Goal: Task Accomplishment & Management: Complete application form

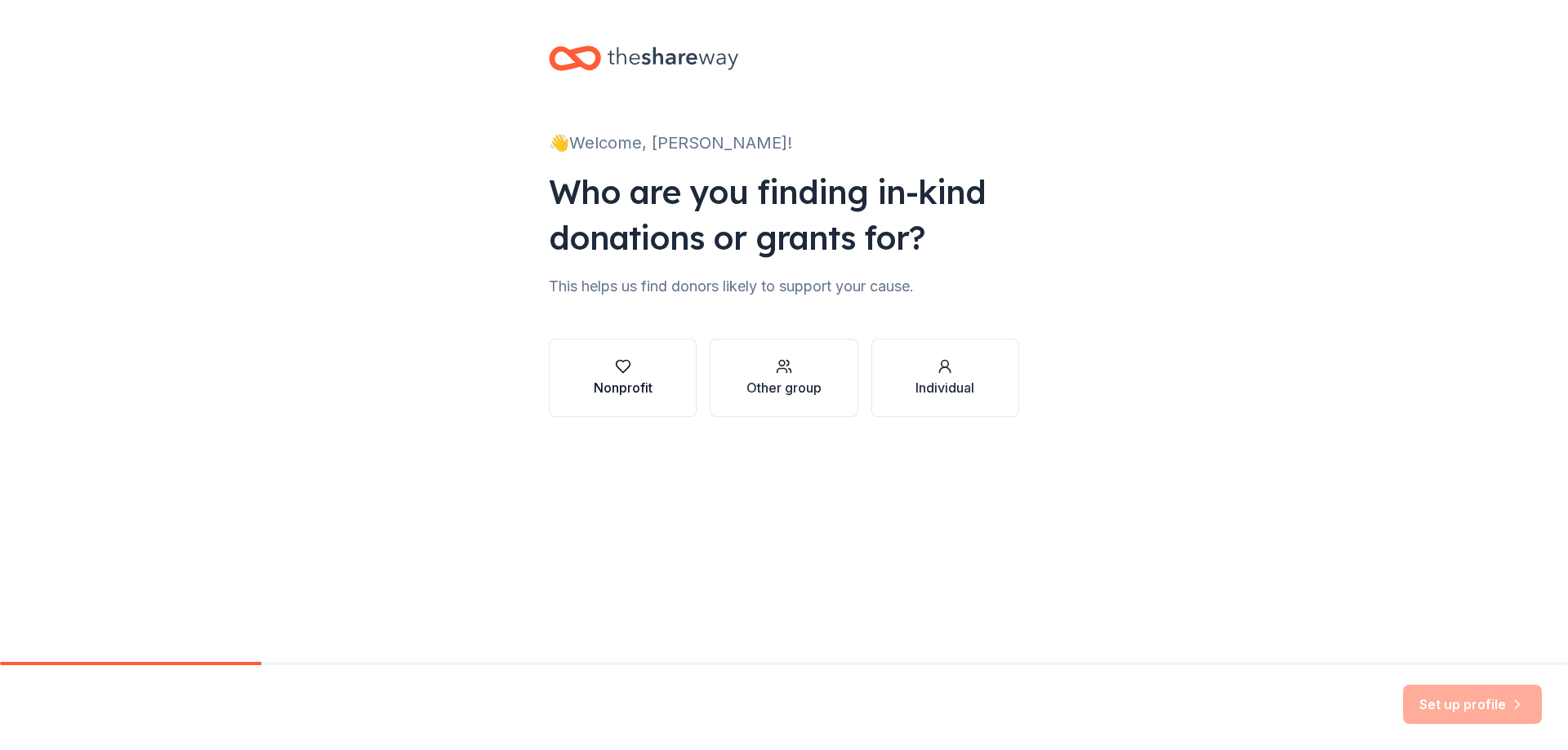
click at [607, 376] on div "Nonprofit" at bounding box center [623, 378] width 59 height 39
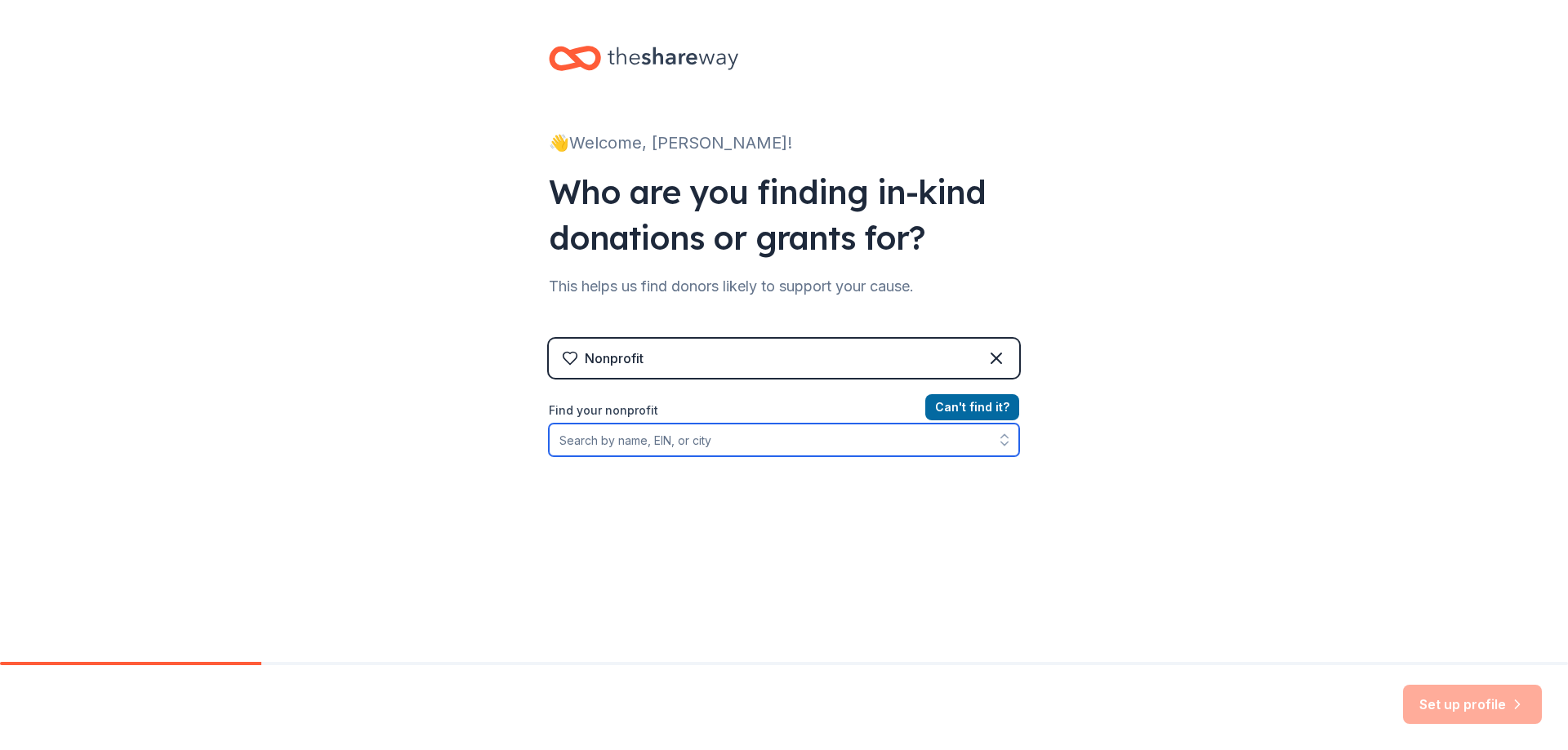
click at [620, 443] on input "Find your nonprofit" at bounding box center [784, 440] width 470 height 33
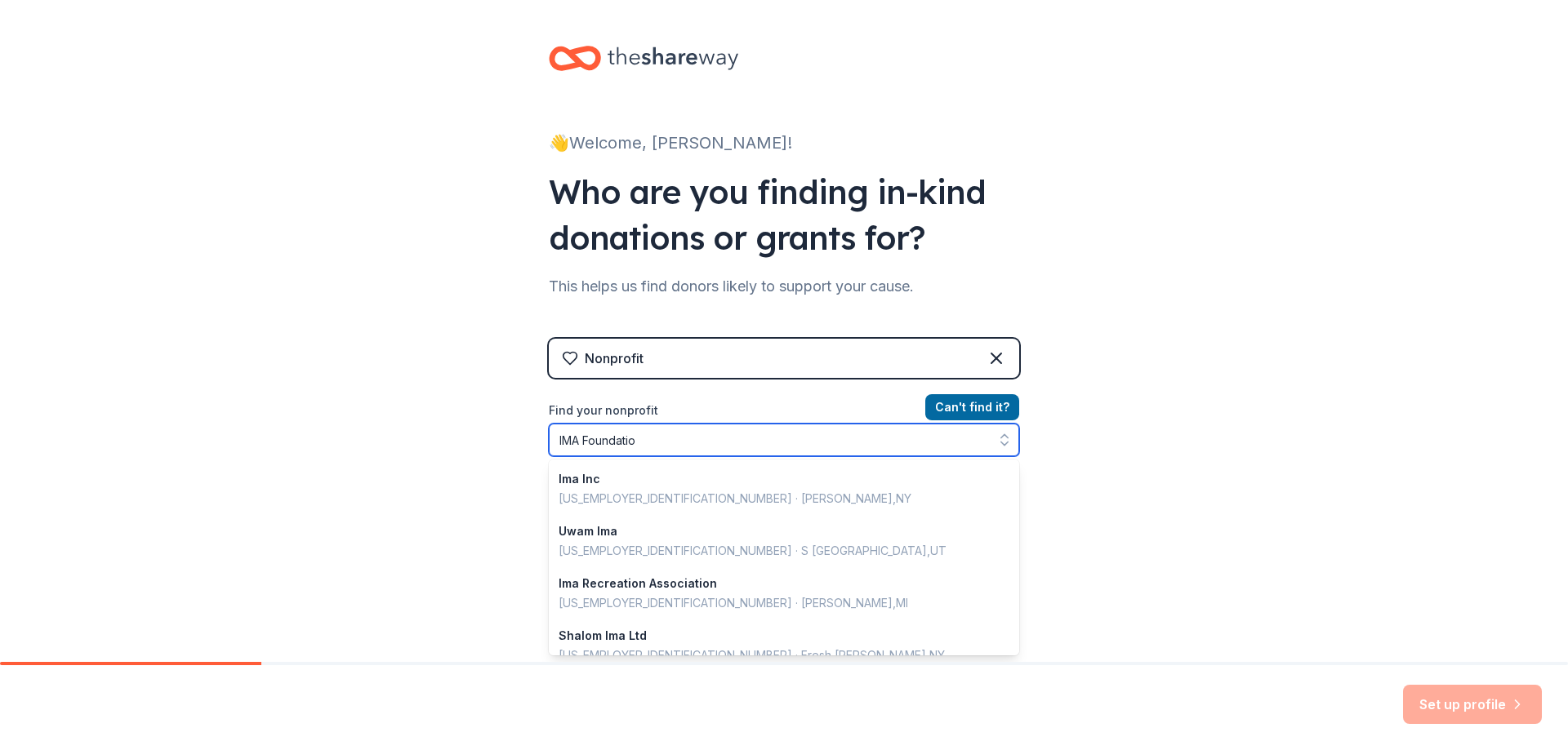
type input "IMA Foundation"
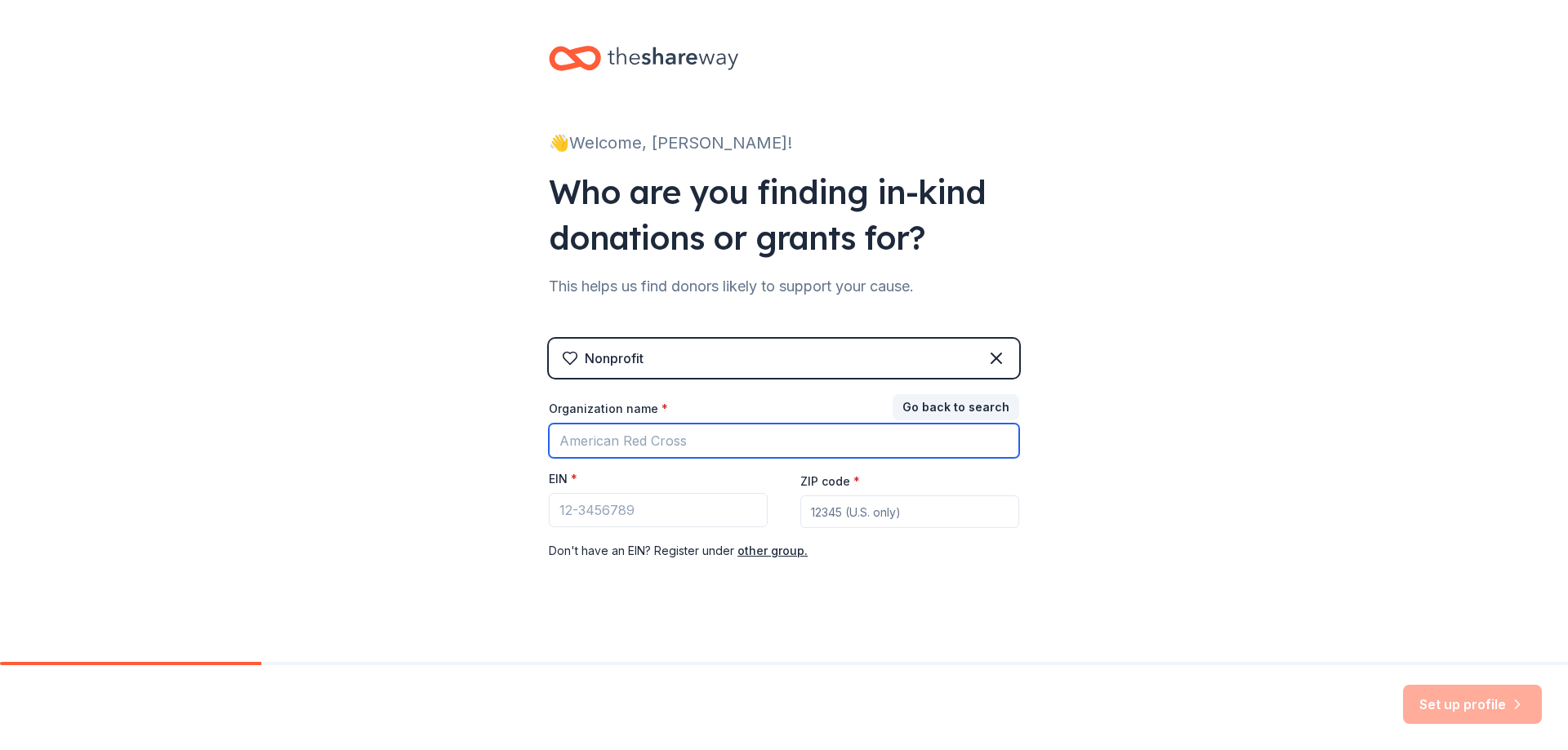
click at [572, 442] on input "Organization name *" at bounding box center [784, 441] width 470 height 34
drag, startPoint x: 655, startPoint y: 447, endPoint x: 280, endPoint y: 442, distance: 375.0
click at [280, 442] on div "👋 Welcome, [PERSON_NAME]! Who are you finding in-kind donations or grants for? …" at bounding box center [784, 336] width 1568 height 672
type input "IMA Foundation fka Insurance Management Associates Foundation"
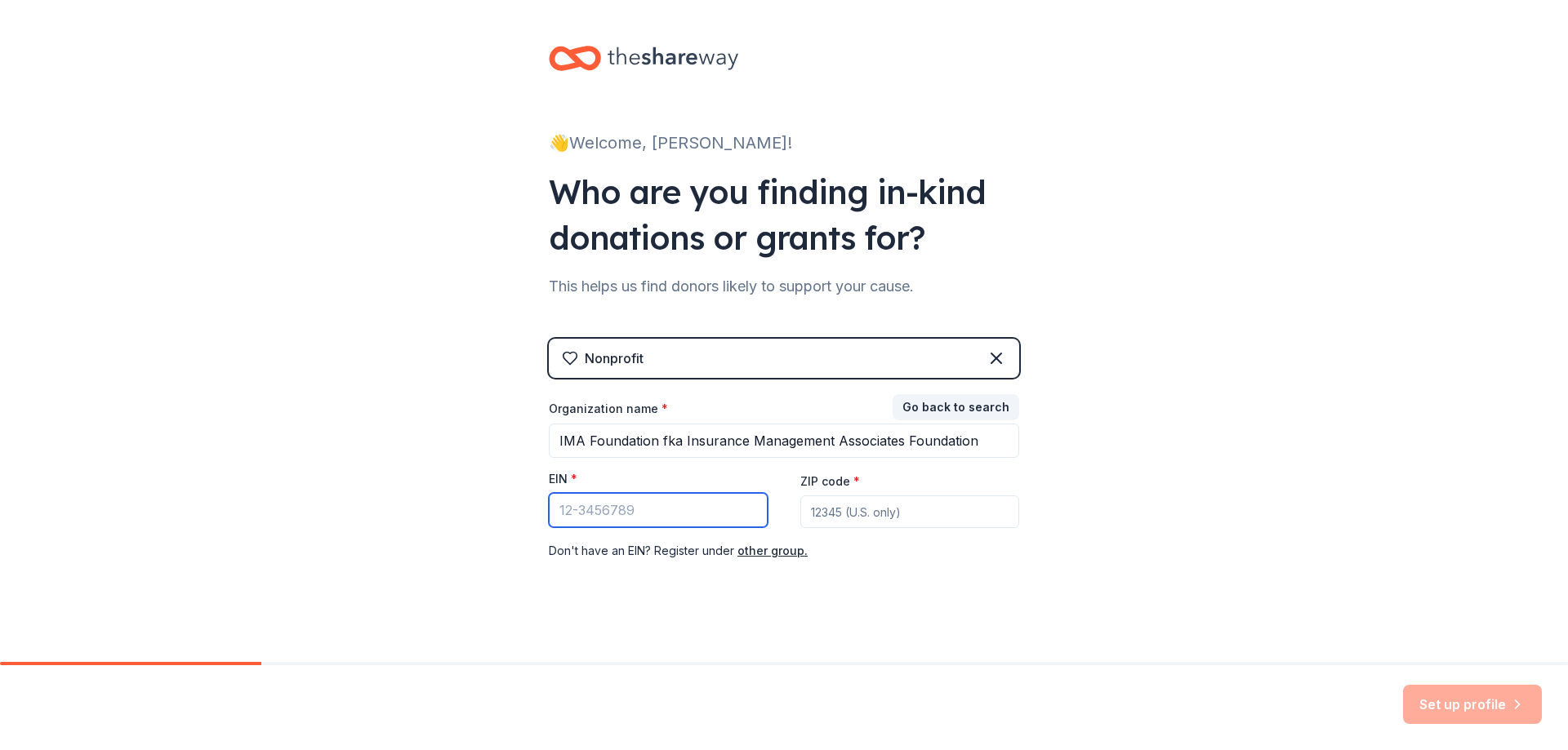
click at [586, 502] on input "EIN *" at bounding box center [658, 509] width 219 height 34
type input "[US_EMPLOYER_IDENTIFICATION_NUMBER]"
click at [870, 507] on input "ZIP code *" at bounding box center [910, 511] width 219 height 33
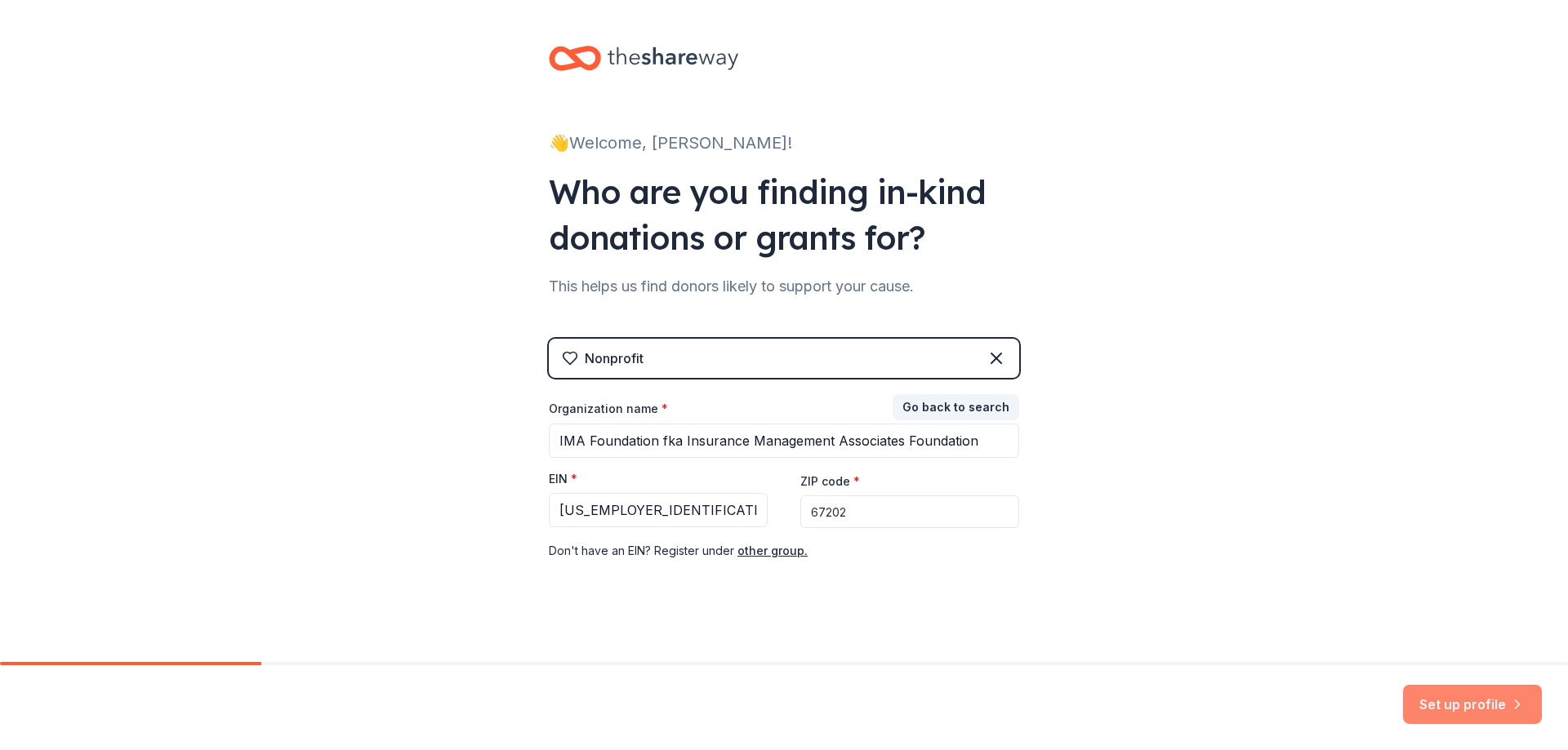
type input "67202"
click at [1489, 710] on button "Set up profile" at bounding box center [1473, 704] width 139 height 39
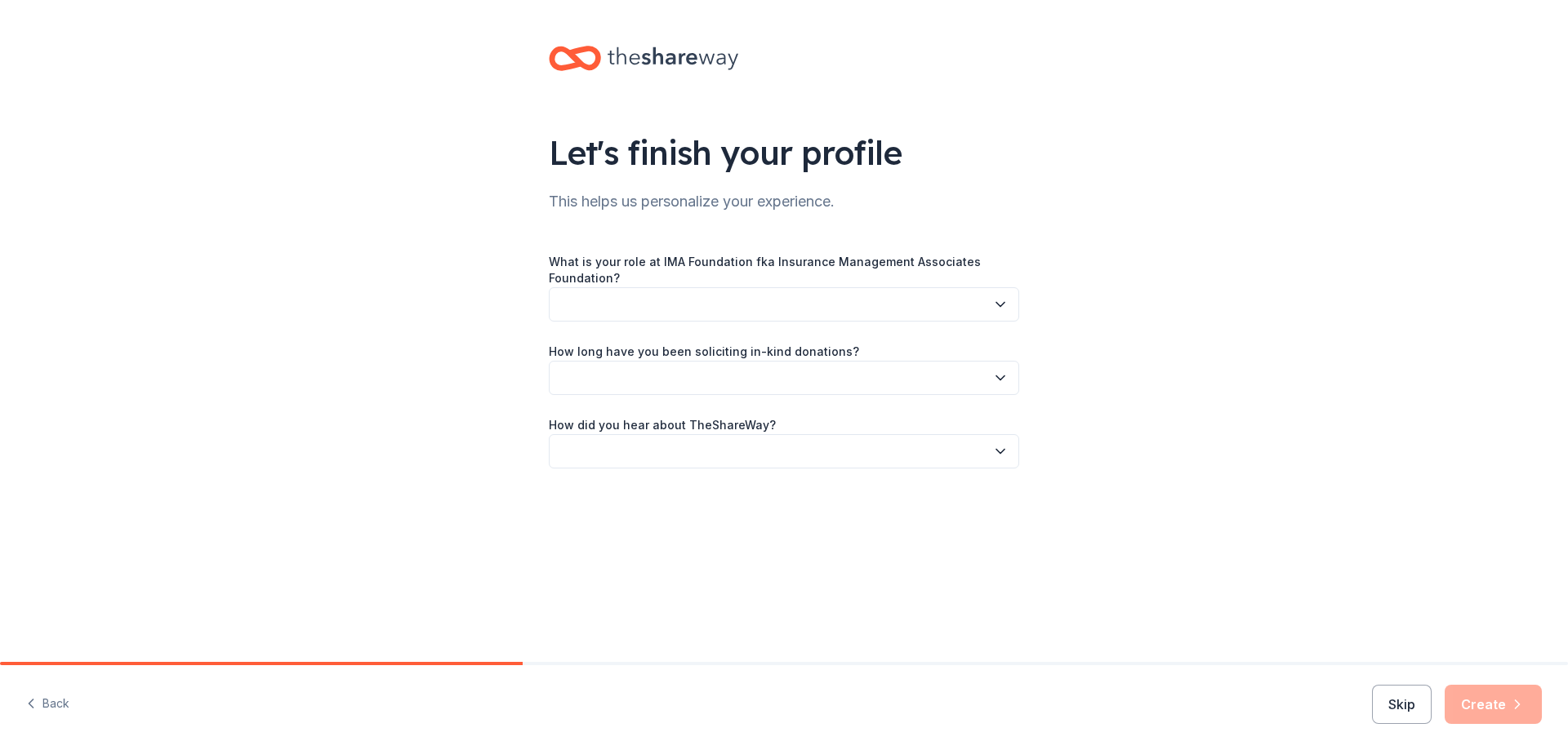
click at [609, 305] on button "button" at bounding box center [784, 304] width 470 height 34
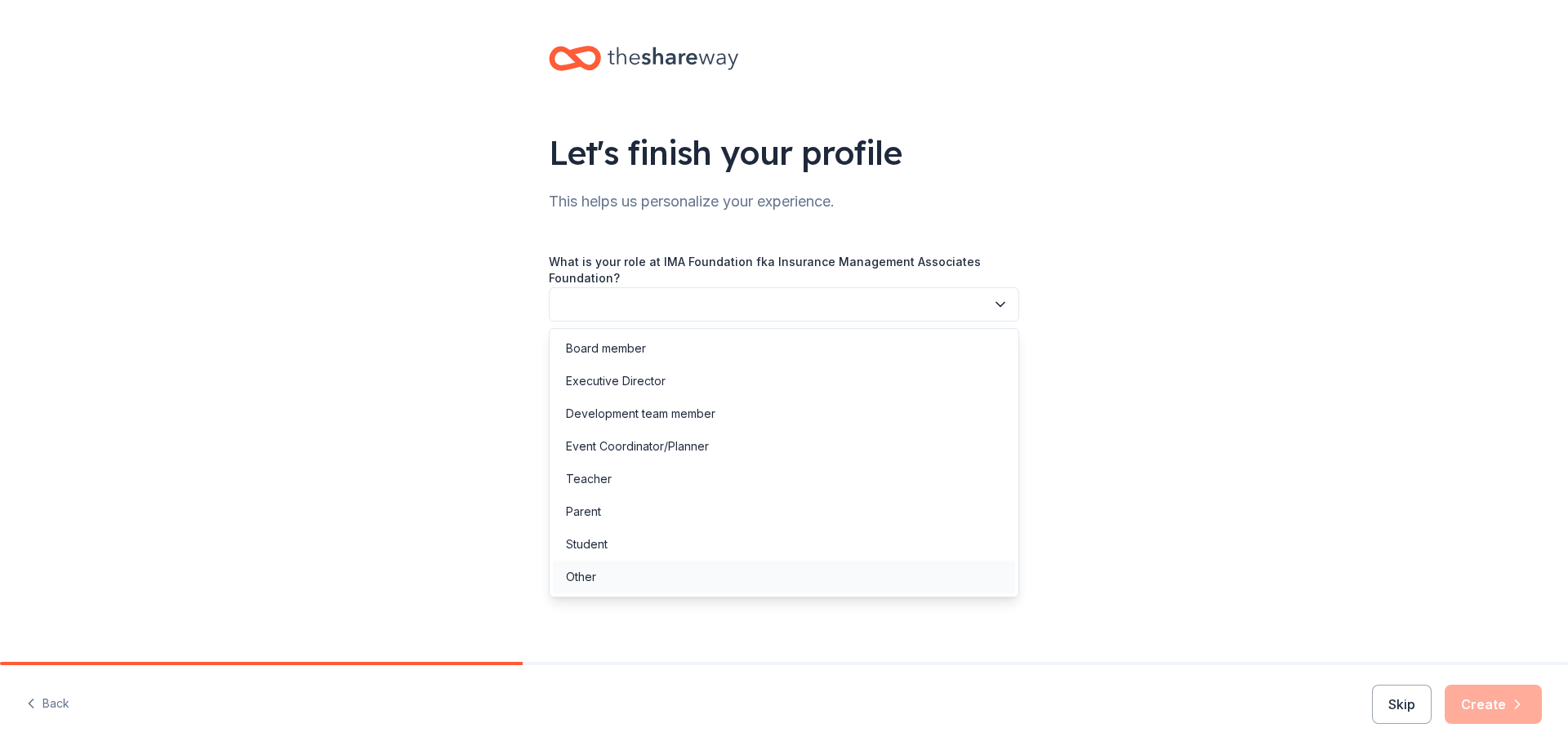
click at [578, 577] on div "Other" at bounding box center [581, 577] width 30 height 19
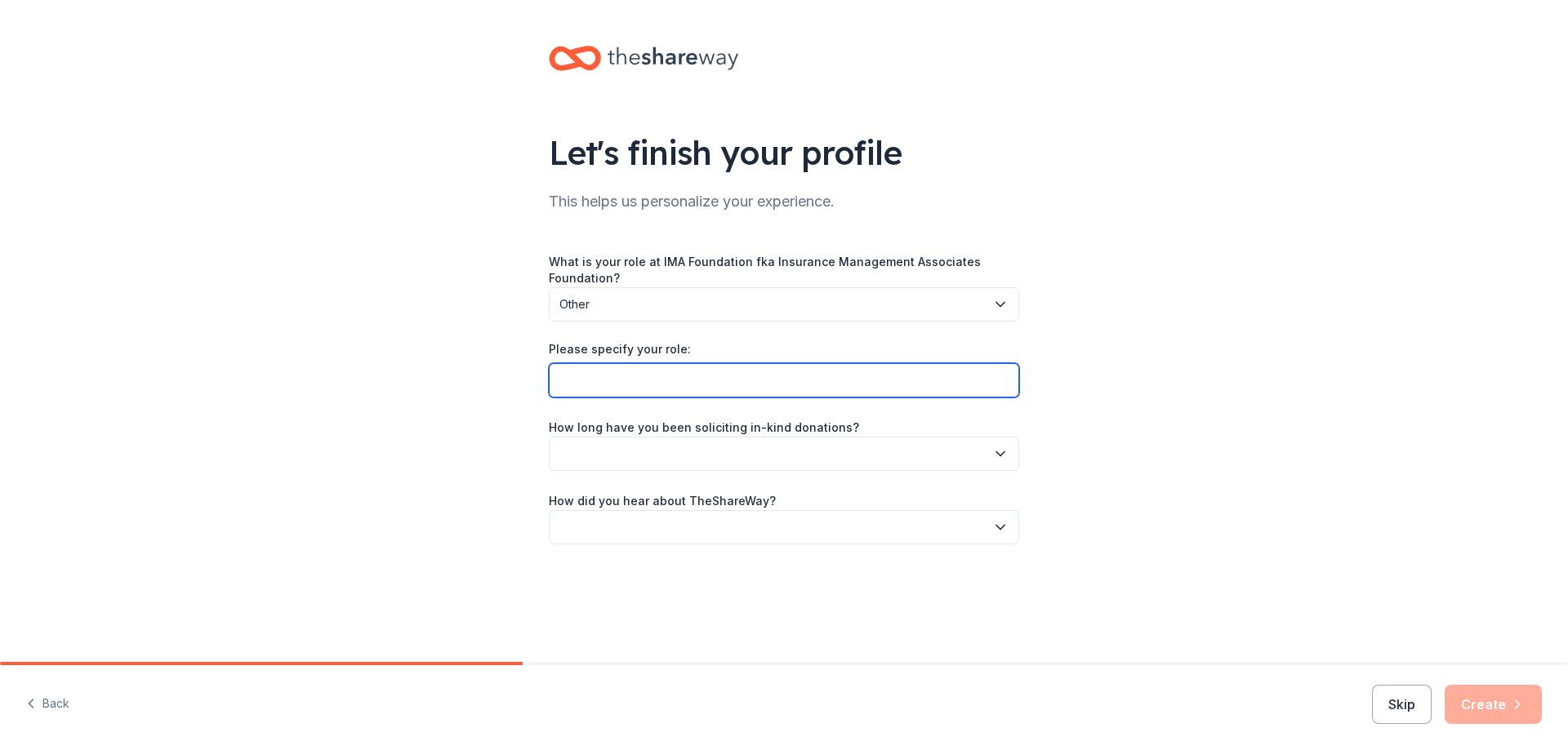
click at [647, 380] on input "Please specify your role:" at bounding box center [784, 380] width 470 height 34
type input "Volunteer"
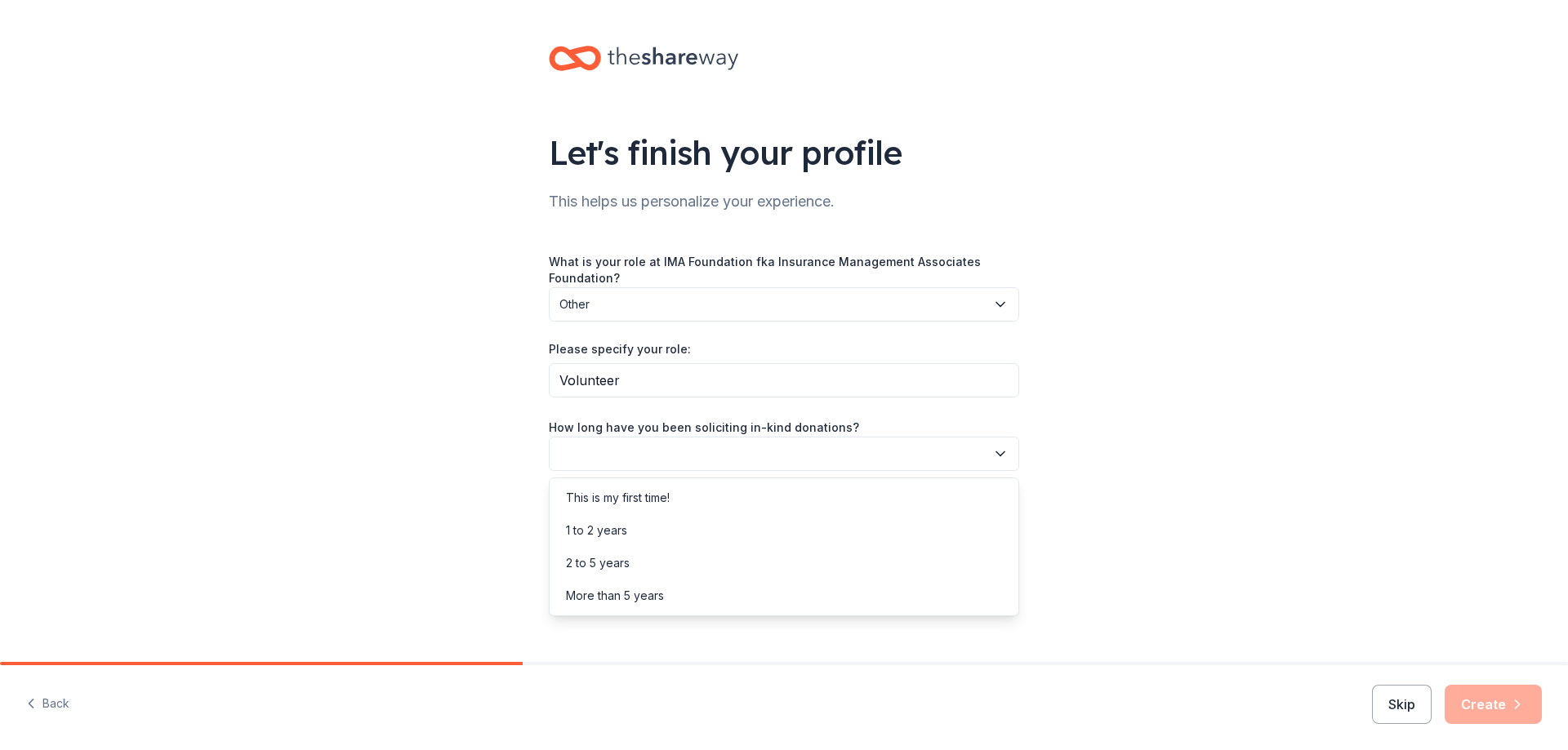
click at [791, 453] on button "button" at bounding box center [784, 453] width 470 height 34
click at [638, 499] on div "This is my first time!" at bounding box center [618, 498] width 104 height 19
click at [625, 530] on button "button" at bounding box center [784, 527] width 470 height 34
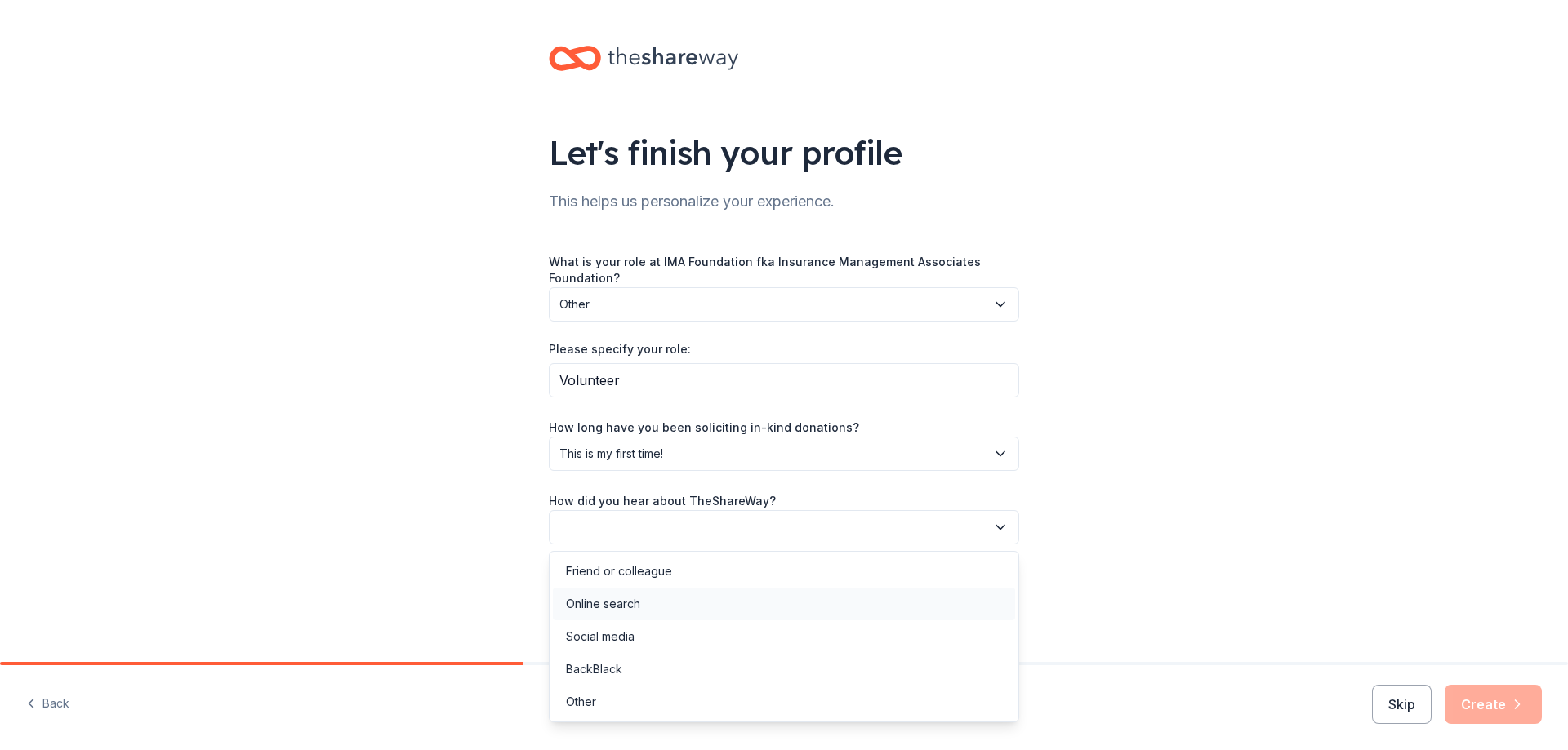
click at [626, 605] on div "Online search" at bounding box center [603, 603] width 75 height 19
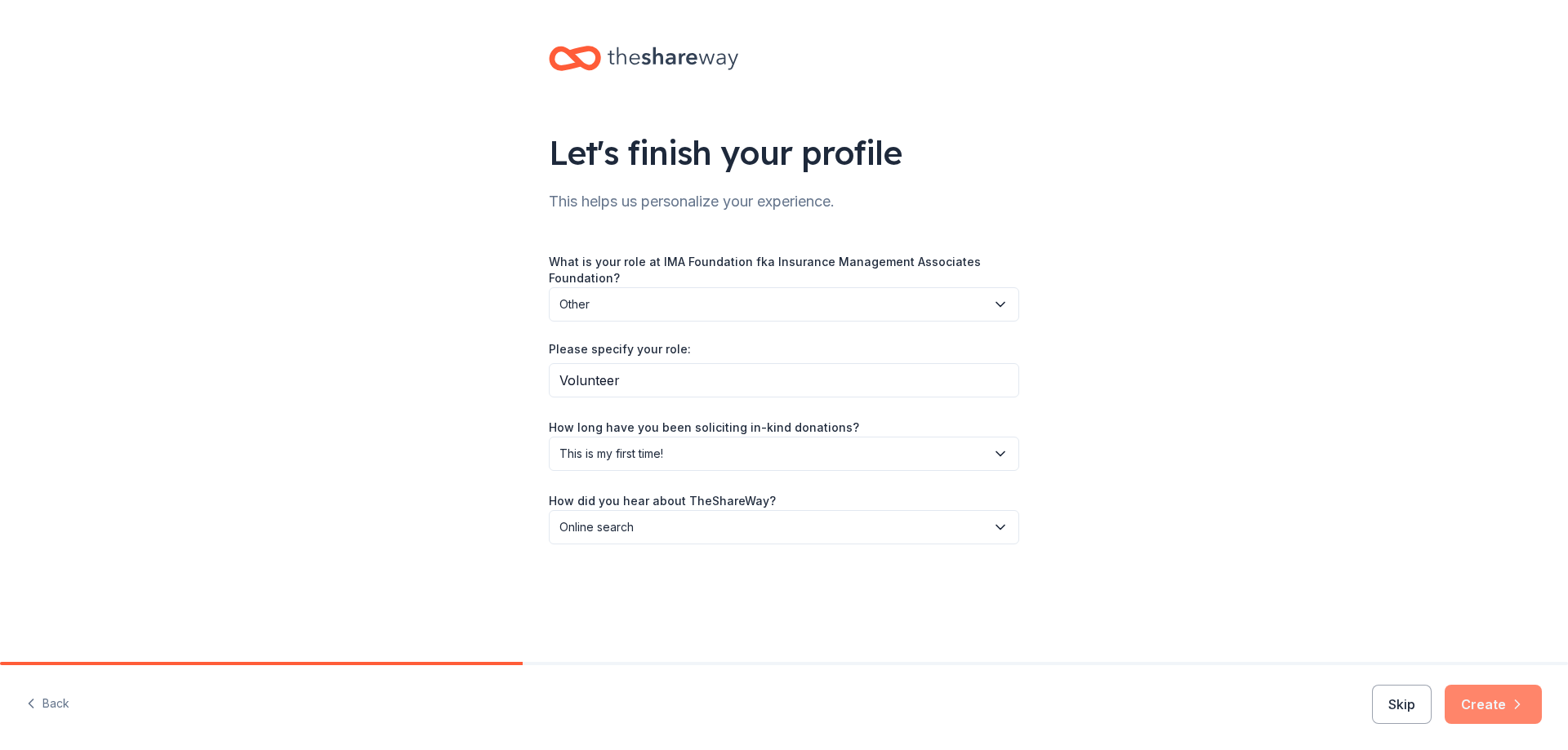
click at [1516, 707] on icon "button" at bounding box center [1517, 704] width 16 height 16
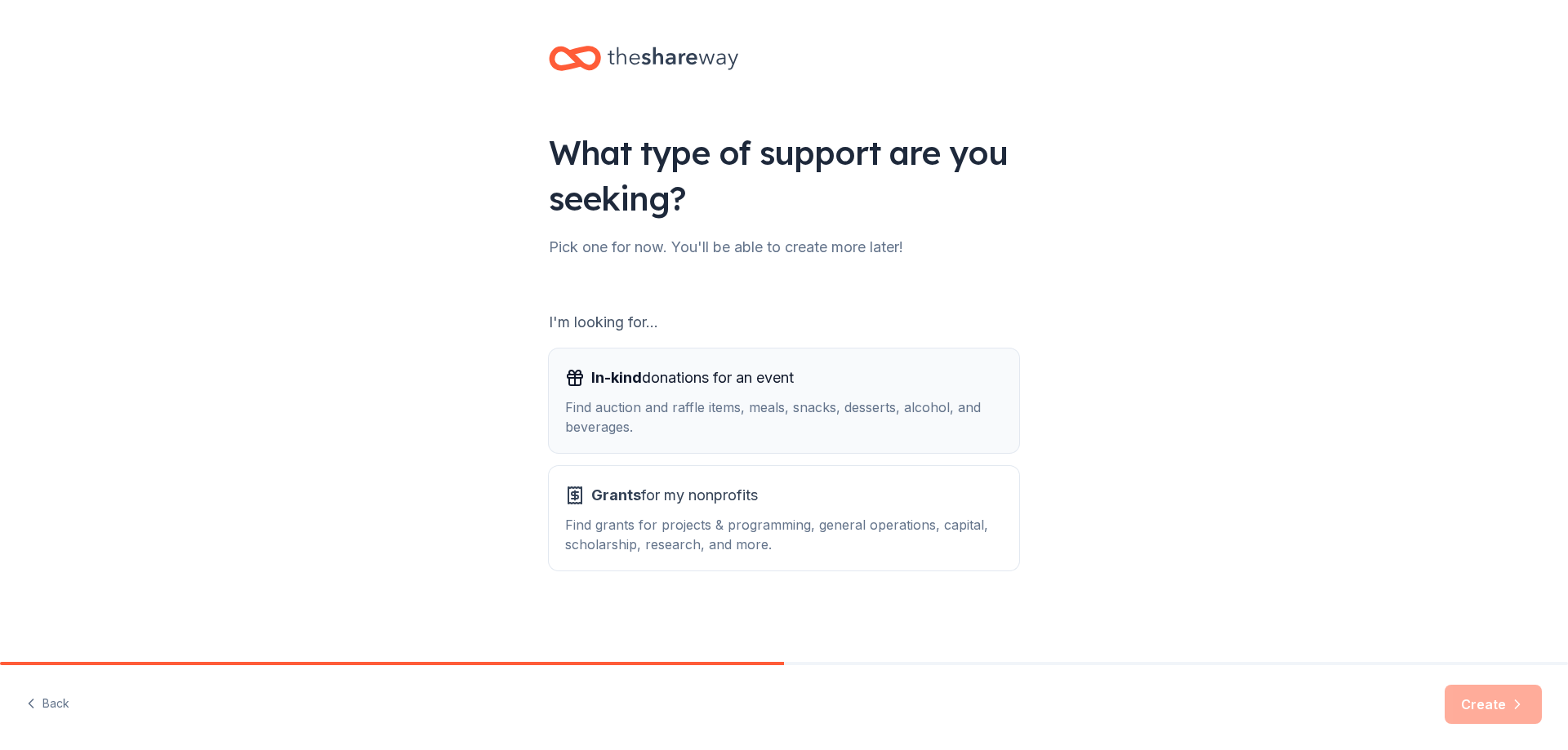
click at [819, 413] on div "Find auction and raffle items, meals, snacks, desserts, alcohol, and beverages." at bounding box center [784, 416] width 438 height 39
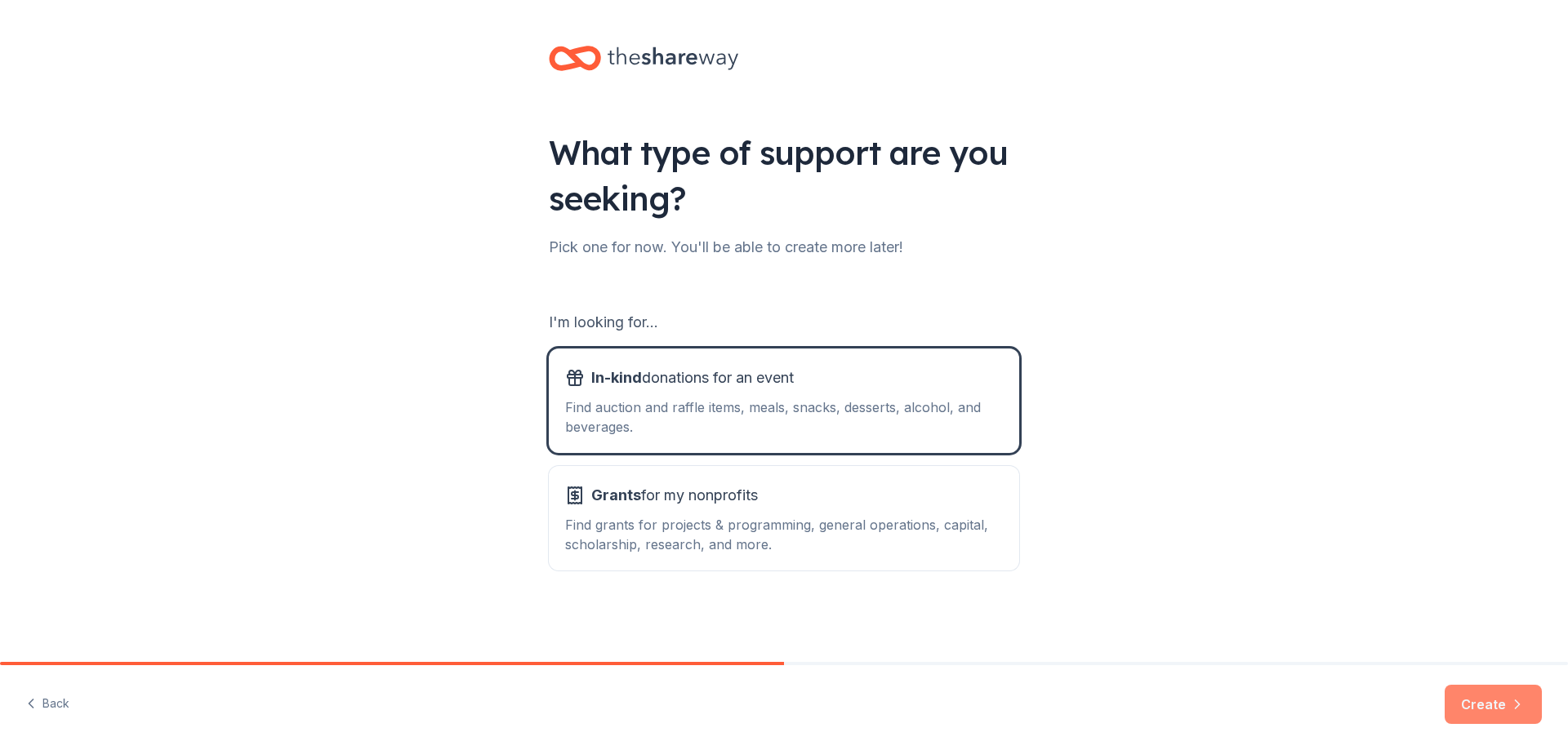
click at [1508, 702] on button "Create" at bounding box center [1493, 704] width 97 height 39
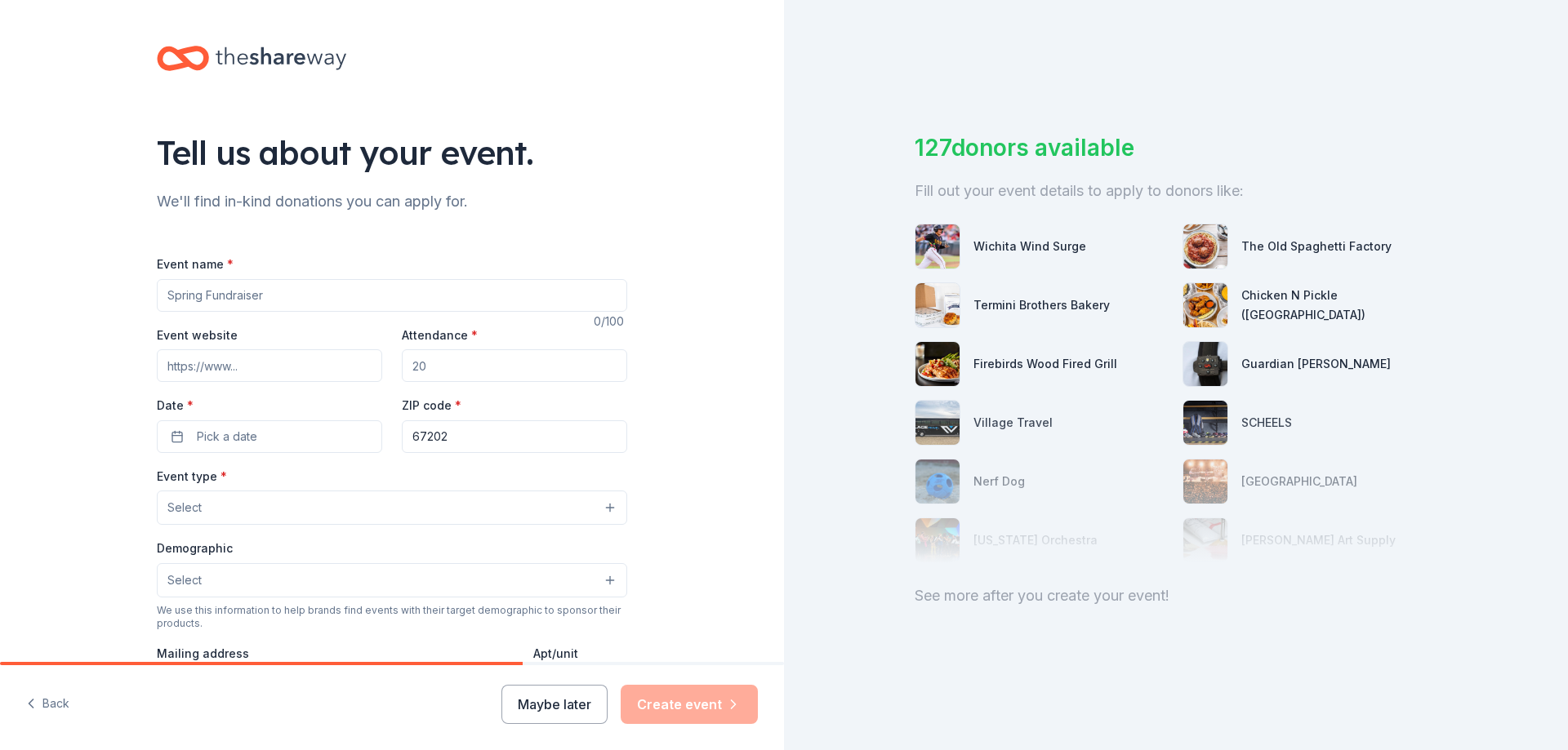
click at [278, 299] on input "Event name *" at bounding box center [392, 295] width 470 height 33
type input "Putt-A-Palooza"
click at [233, 367] on input "Event website" at bounding box center [269, 365] width 226 height 33
type input "w"
click at [426, 367] on input "Attendance *" at bounding box center [514, 365] width 226 height 33
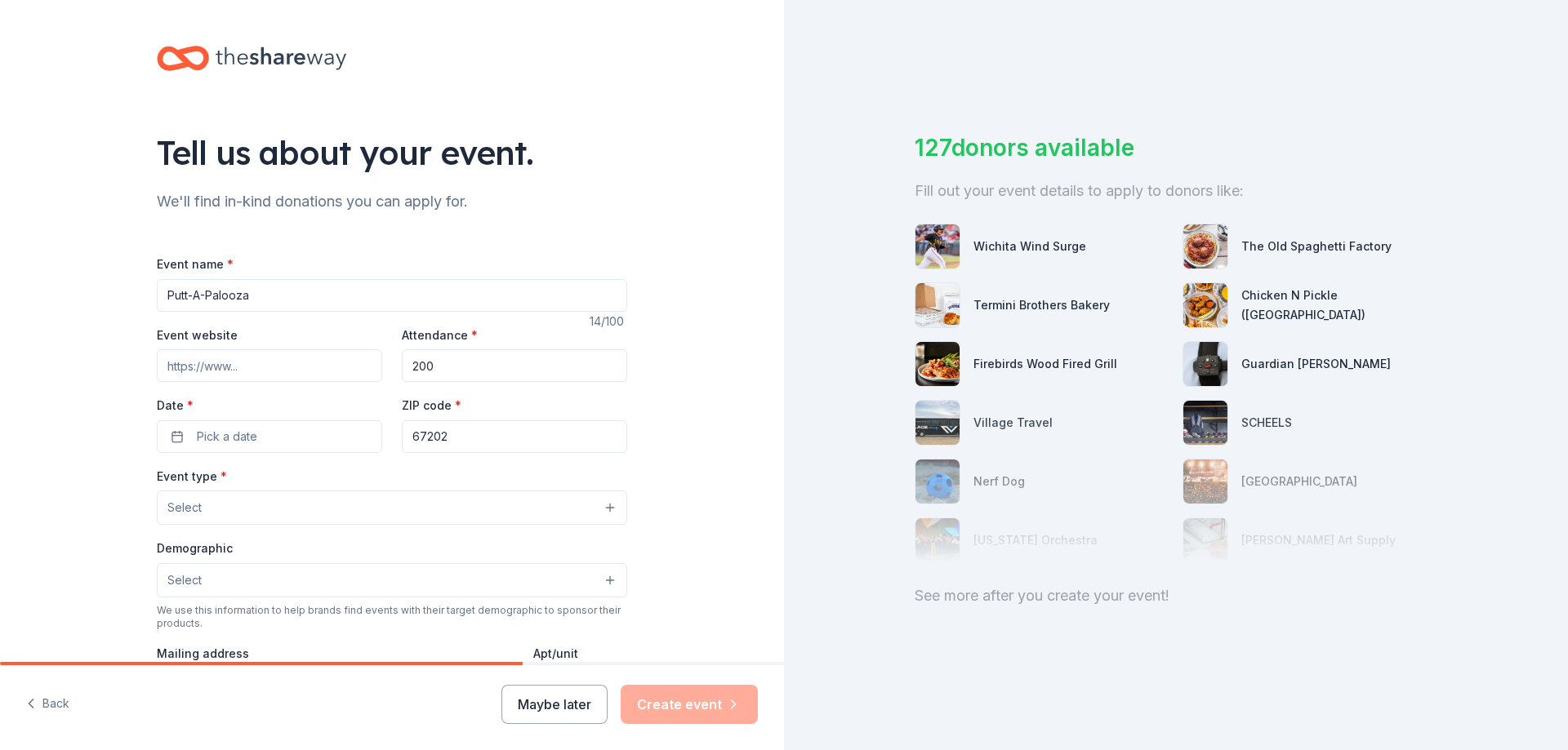
type input "200"
click at [252, 439] on button "Pick a date" at bounding box center [269, 437] width 226 height 33
click at [293, 644] on button "21" at bounding box center [293, 649] width 29 height 29
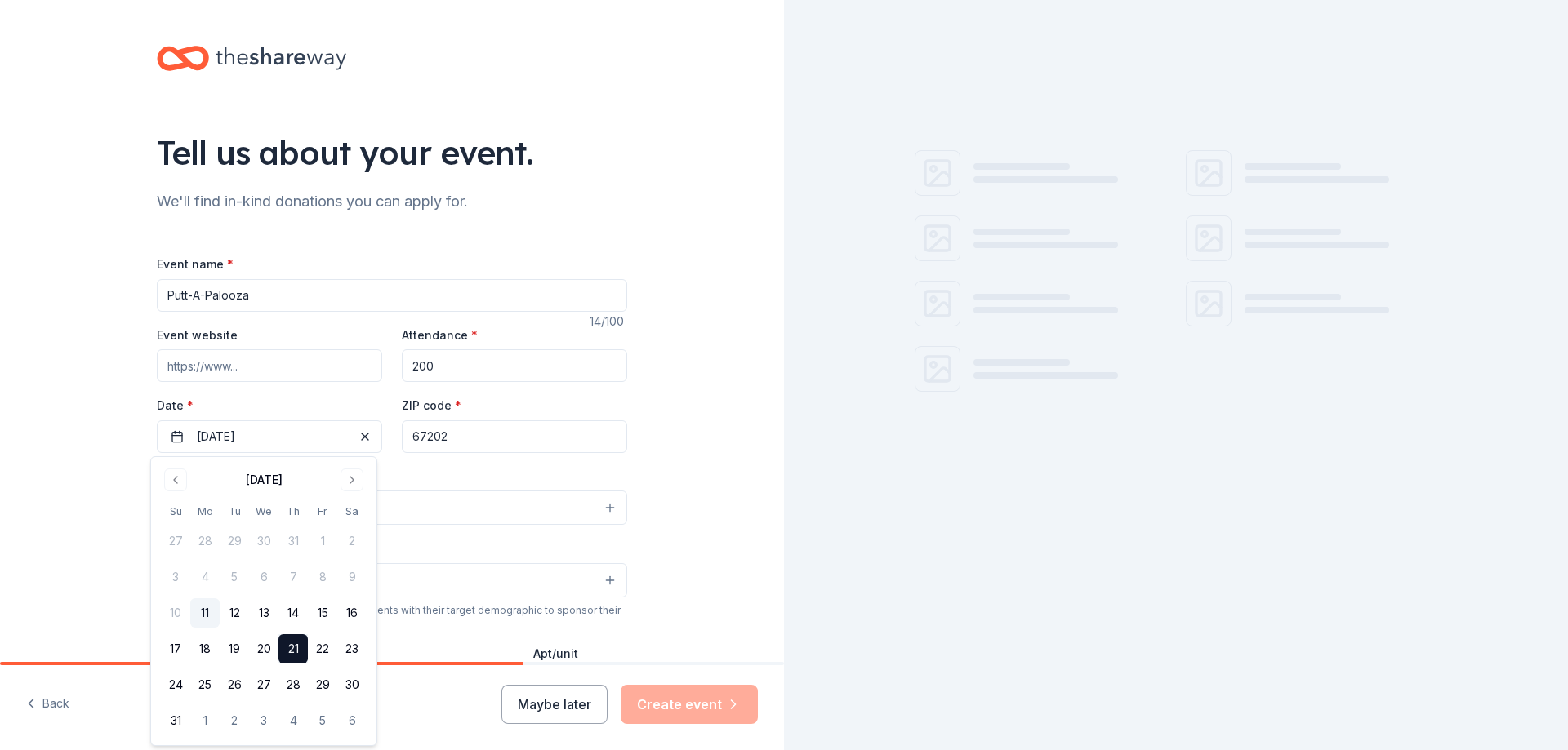
click at [455, 438] on input "67202" at bounding box center [514, 437] width 226 height 33
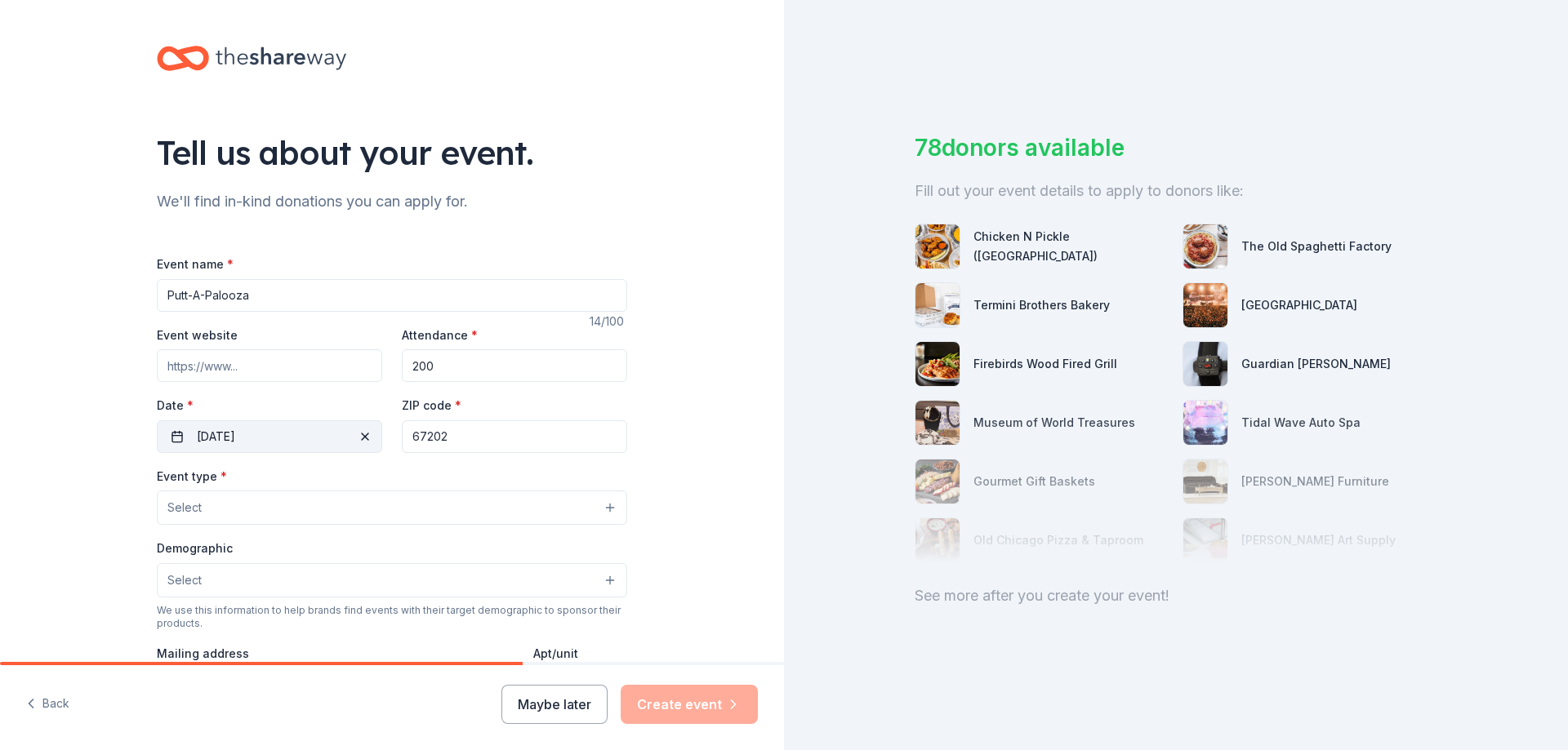
drag, startPoint x: 455, startPoint y: 438, endPoint x: 370, endPoint y: 439, distance: 85.0
click at [370, 439] on div "Event website Attendance * 200 Date * 08/21/2025 ZIP code * 67202" at bounding box center [392, 389] width 470 height 128
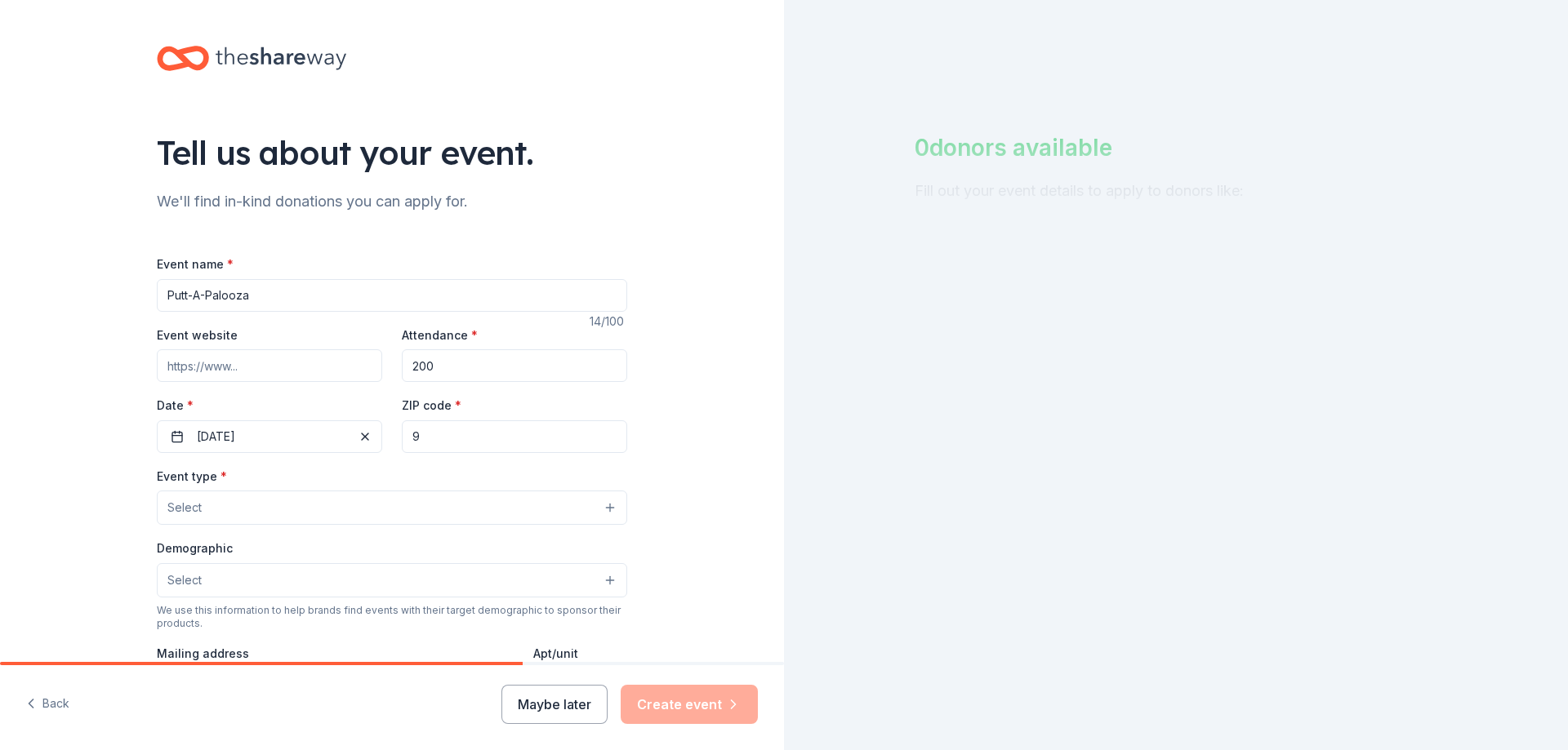
click at [431, 434] on input "9" at bounding box center [514, 437] width 226 height 33
type input "98040"
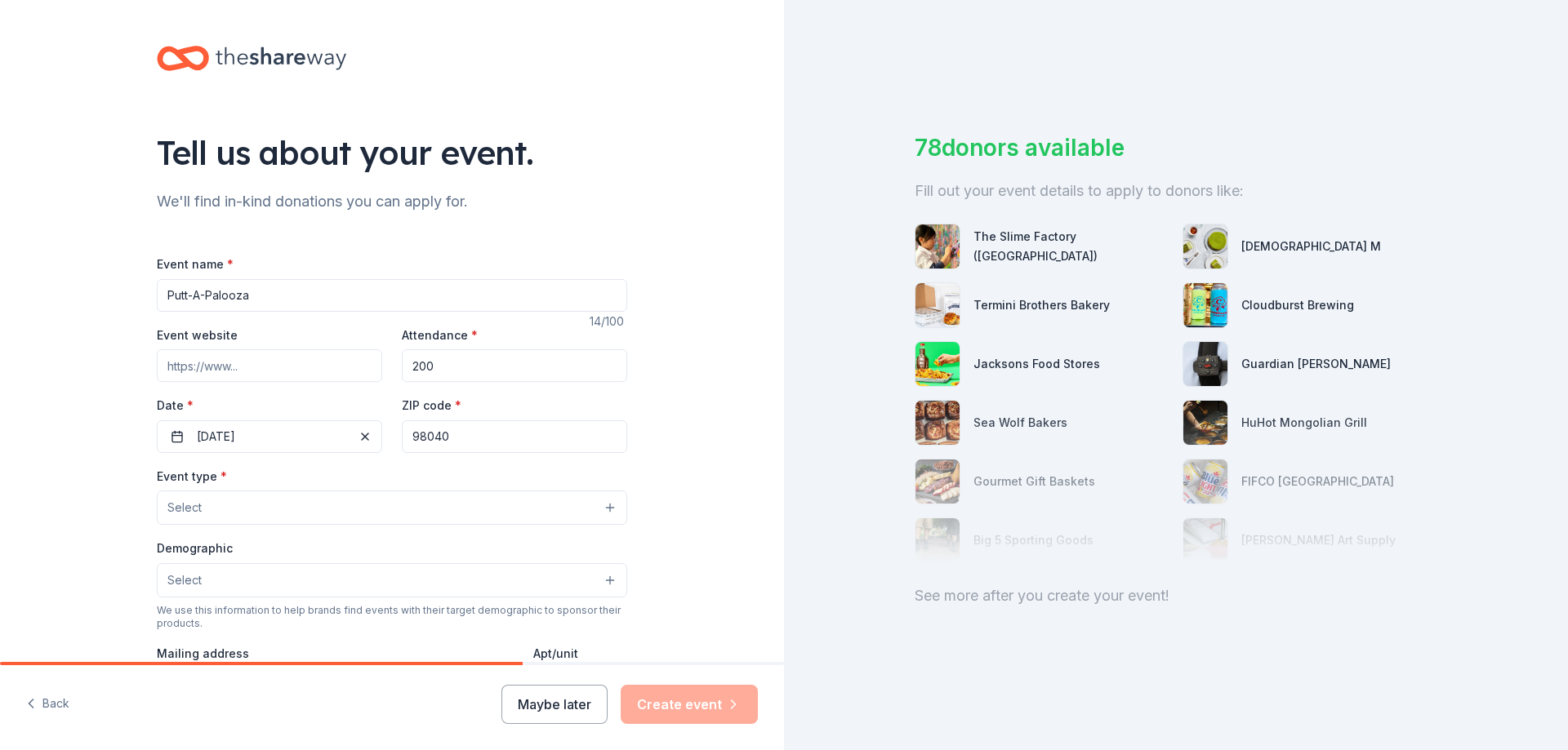
click at [239, 517] on button "Select" at bounding box center [392, 507] width 470 height 34
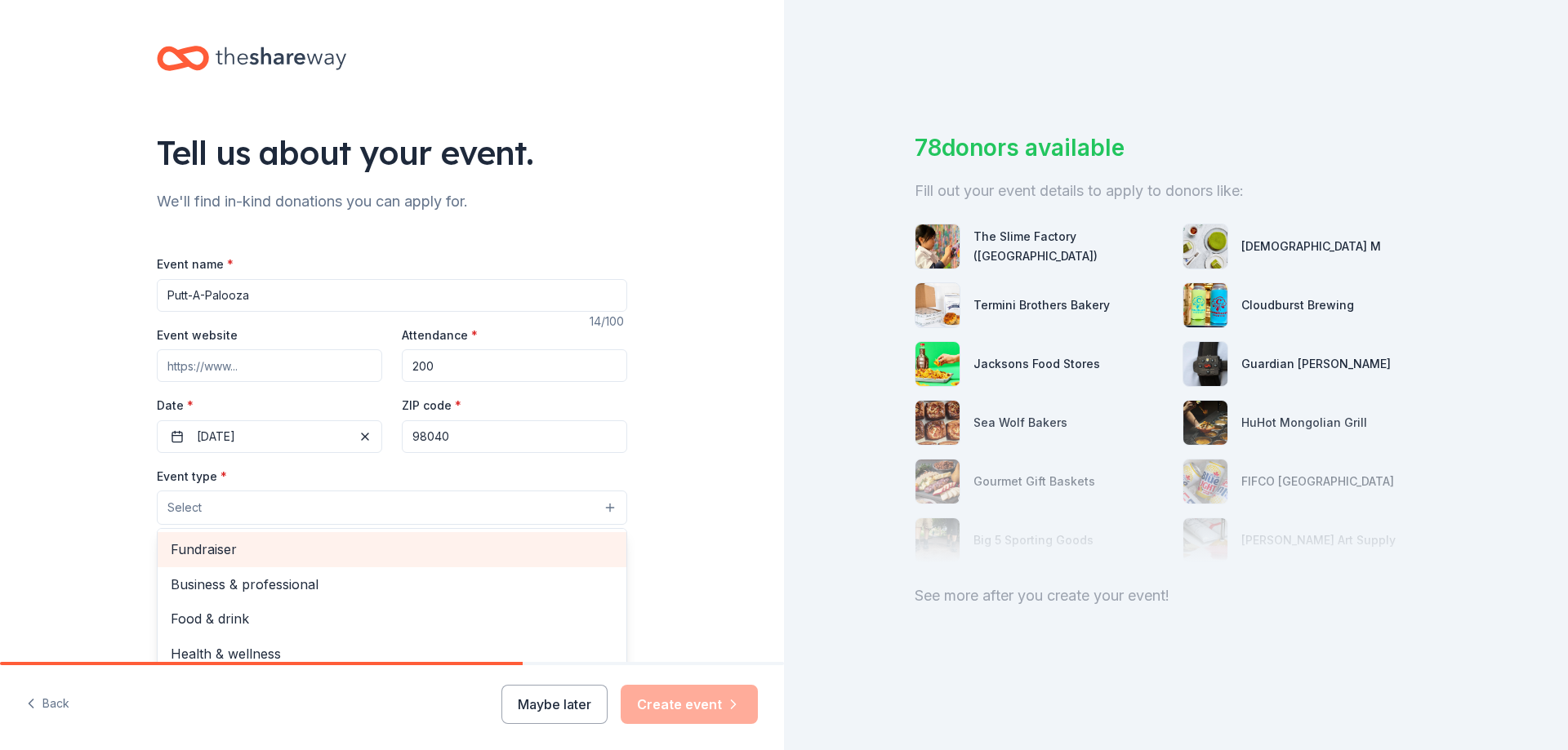
click at [243, 552] on span "Fundraiser" at bounding box center [392, 549] width 443 height 21
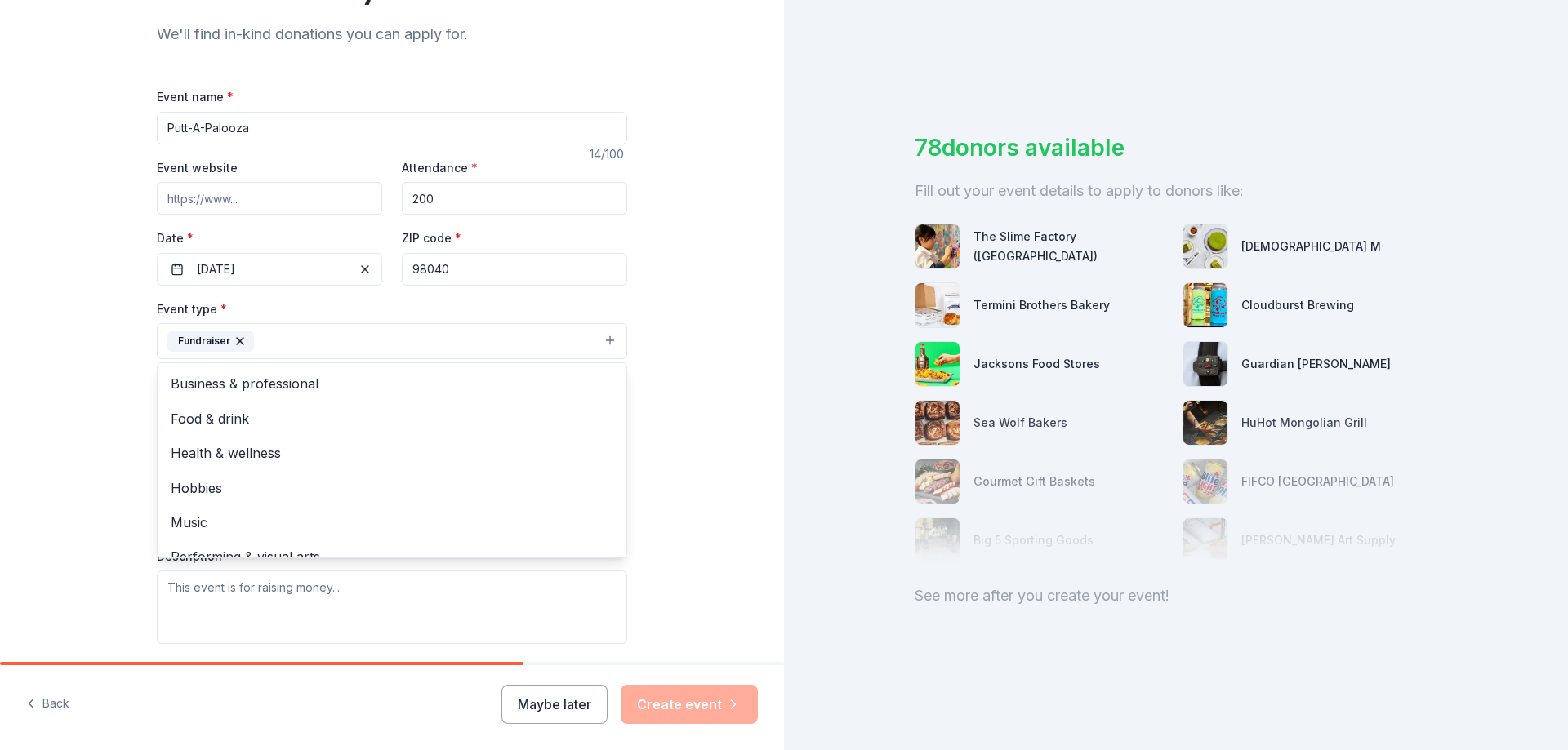
scroll to position [19, 0]
click at [340, 610] on div "Event type * Fundraiser Business & professional Food & drink Health & wellness …" at bounding box center [392, 472] width 470 height 345
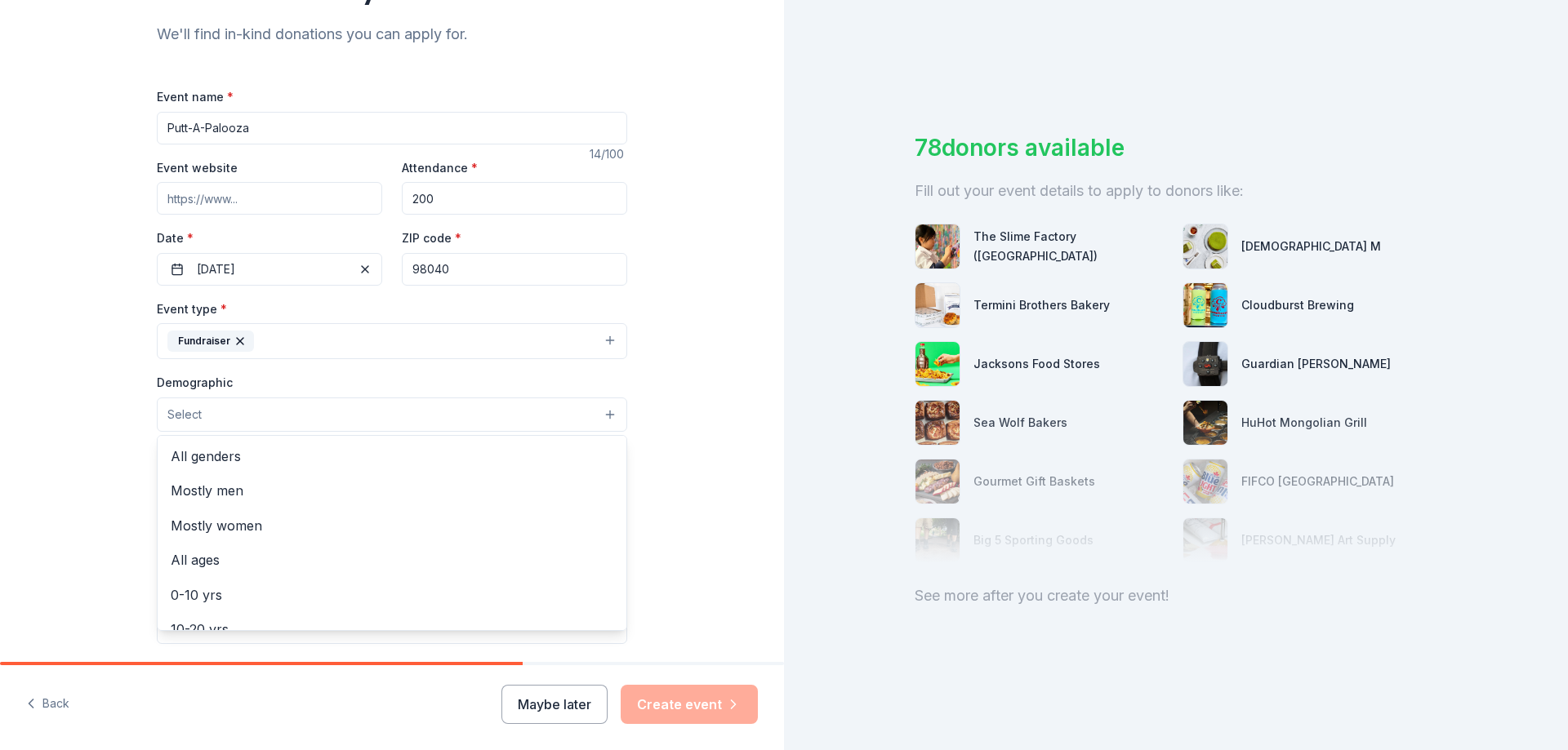
click at [248, 408] on button "Select" at bounding box center [392, 414] width 470 height 34
click at [328, 456] on span "All genders" at bounding box center [392, 456] width 443 height 21
click at [693, 401] on div "Tell us about your event. We'll find in-kind donations you can apply for. Event…" at bounding box center [392, 377] width 784 height 1089
click at [264, 525] on input "Mailing address" at bounding box center [338, 520] width 363 height 33
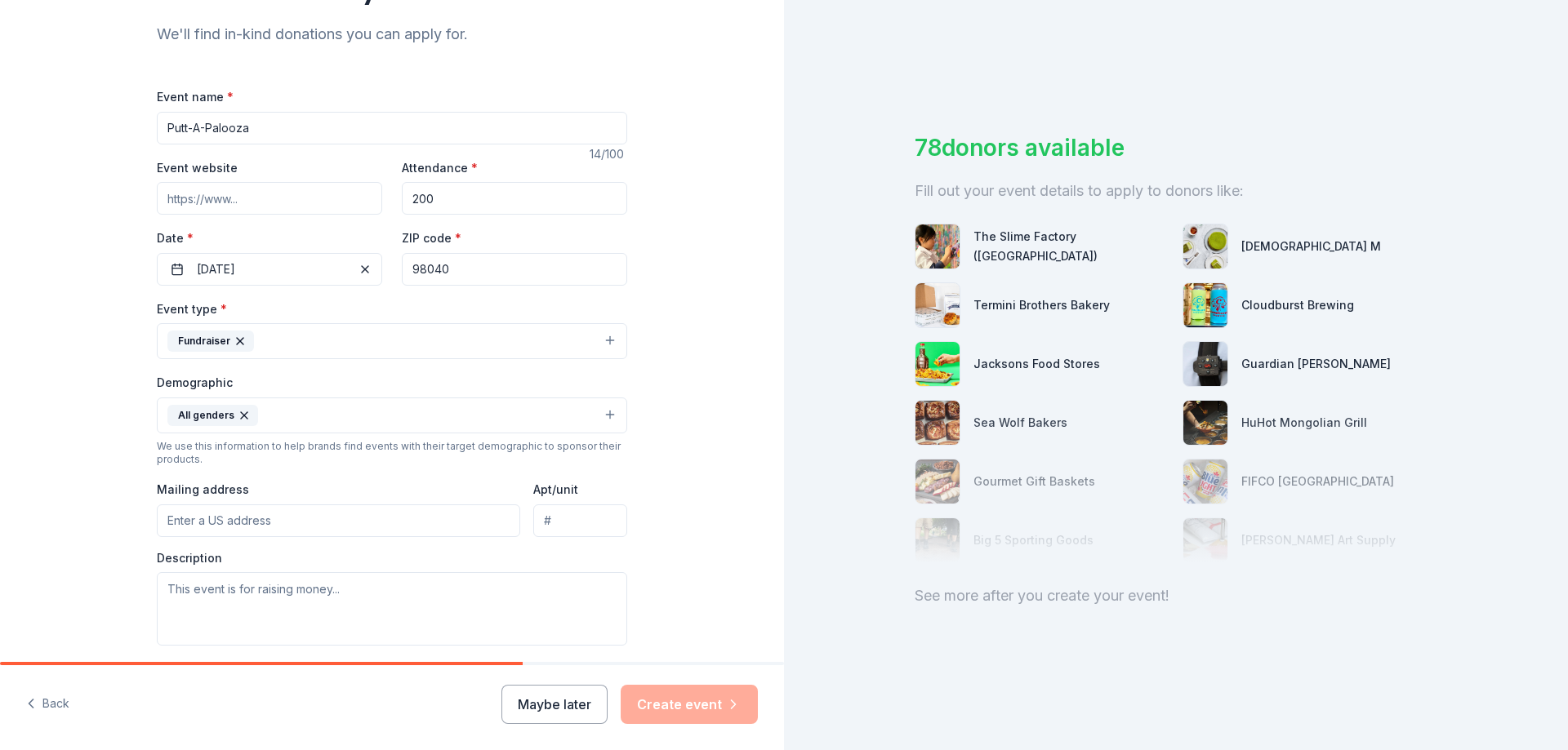
click at [335, 530] on input "Mailing address" at bounding box center [338, 520] width 363 height 33
click at [207, 523] on input "Mailing address" at bounding box center [338, 520] width 363 height 33
type input "Lincoln Square South, 10400 NE 4th St., Ste 900, Bellevue WA 98040"
click at [206, 584] on textarea at bounding box center [392, 609] width 470 height 74
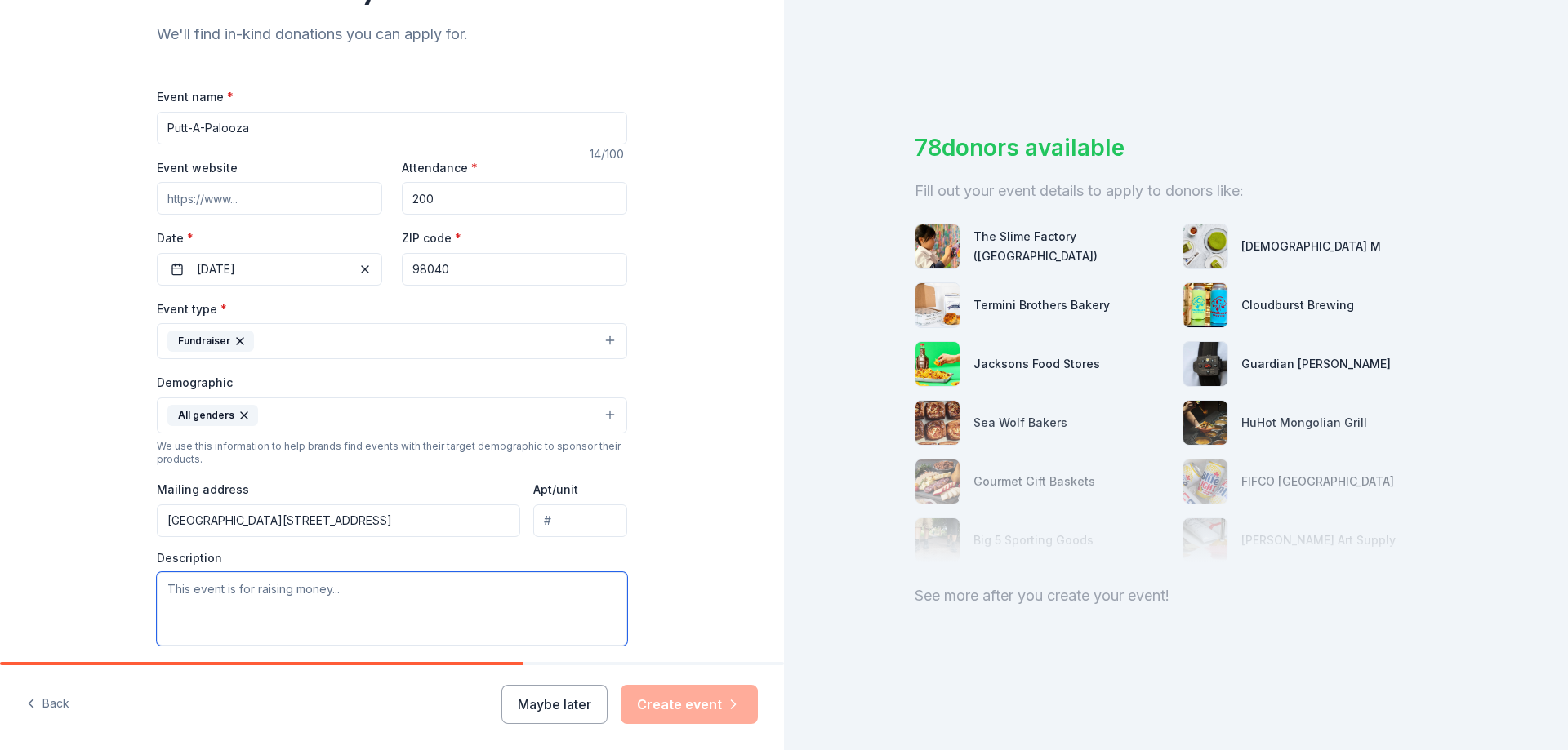
scroll to position [0, 0]
drag, startPoint x: 249, startPoint y: 587, endPoint x: 118, endPoint y: 572, distance: 131.9
click at [118, 572] on div "Tell us about your event. We'll find in-kind donations you can apply for. Event…" at bounding box center [392, 377] width 784 height 1089
paste textarea "• IMA Foundation o Established 50 years ago o Private Foundation o 501c3 nonpro…"
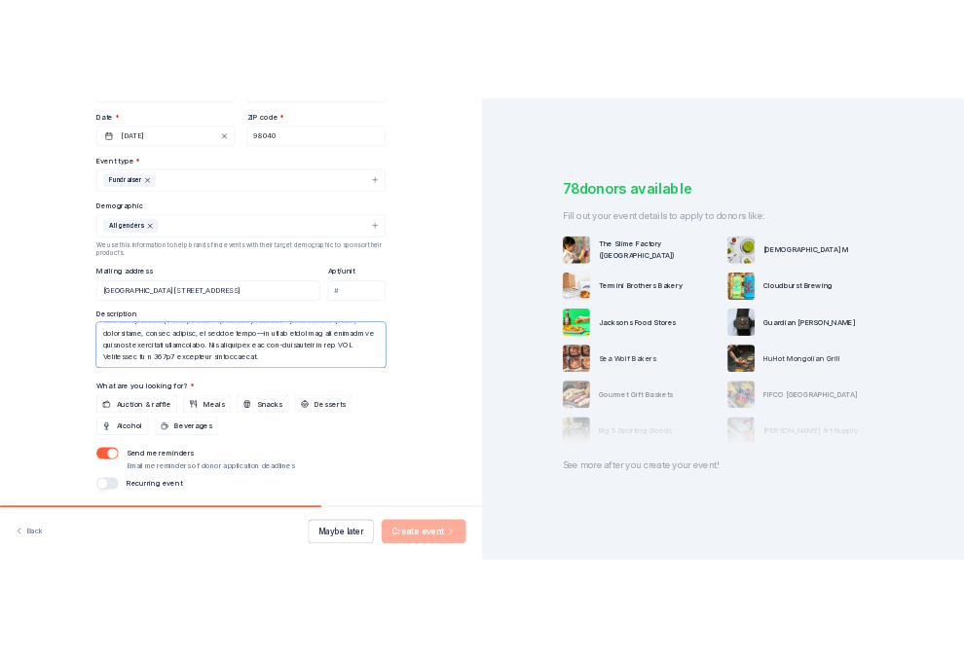
scroll to position [450, 0]
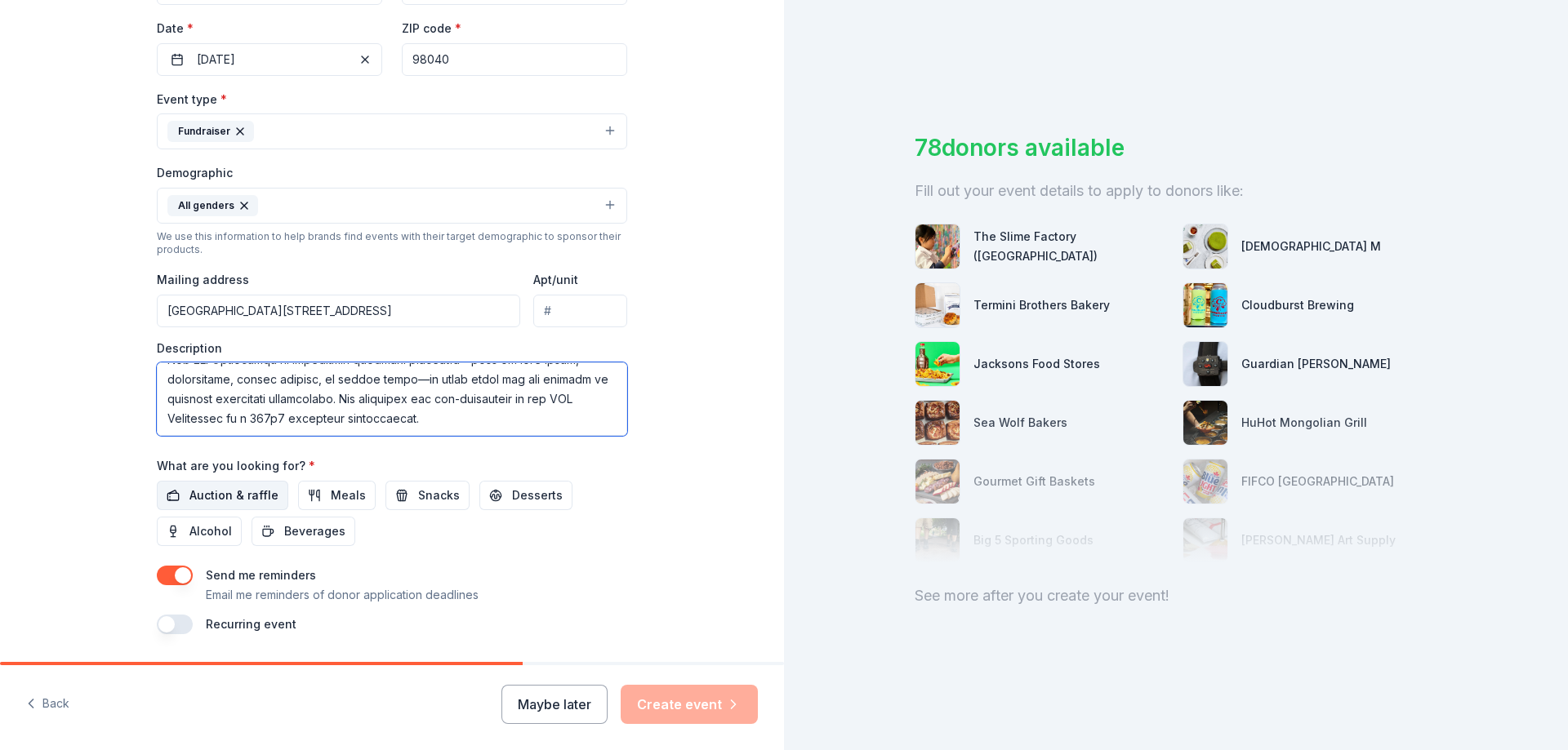
type textarea "• IMA Foundation o Established 50 years ago o Private Foundation o 501c3 nonpro…"
click at [214, 500] on span "Auction & raffle" at bounding box center [234, 495] width 89 height 19
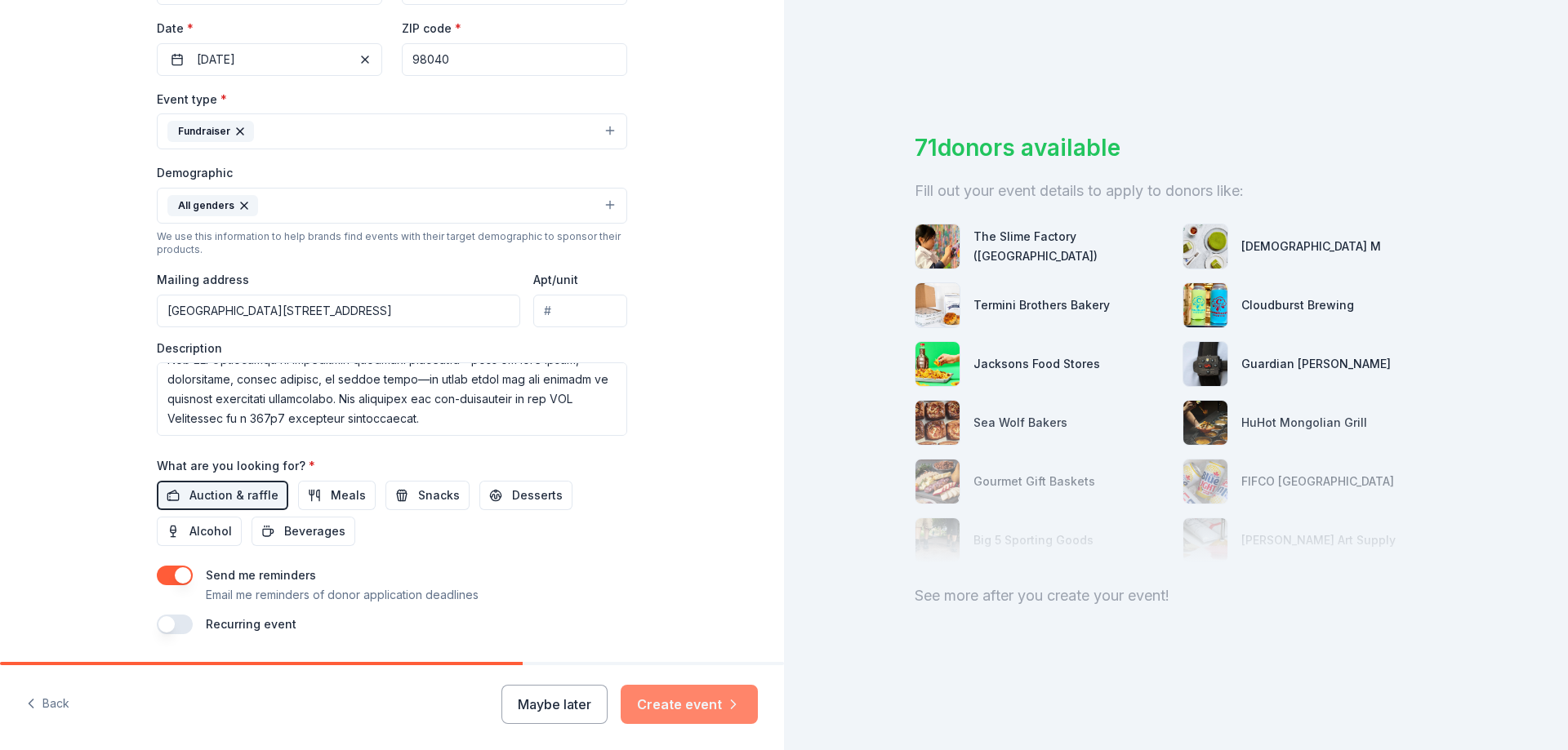
click at [685, 699] on button "Create event" at bounding box center [689, 704] width 138 height 39
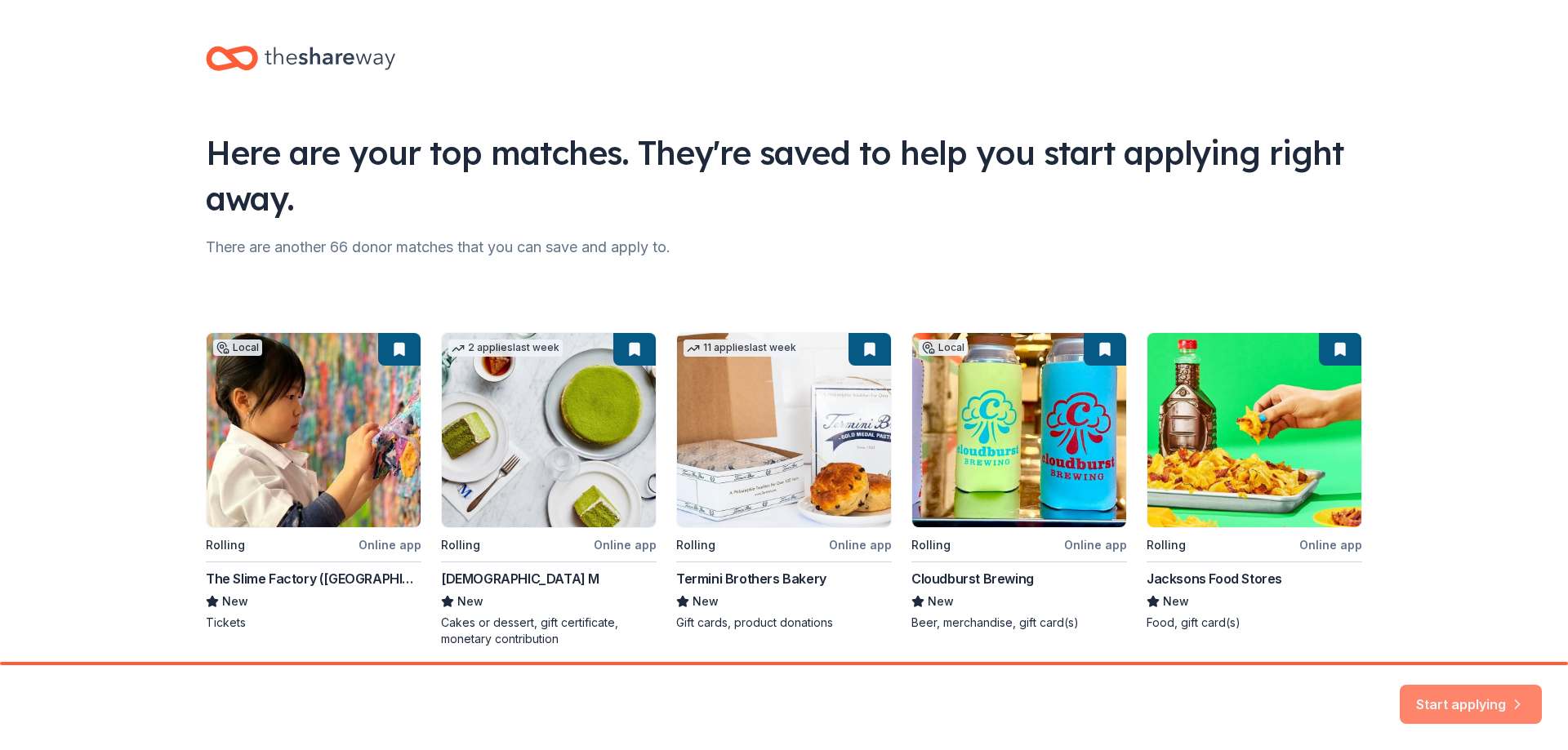
click at [1486, 690] on button "Start applying" at bounding box center [1471, 695] width 142 height 39
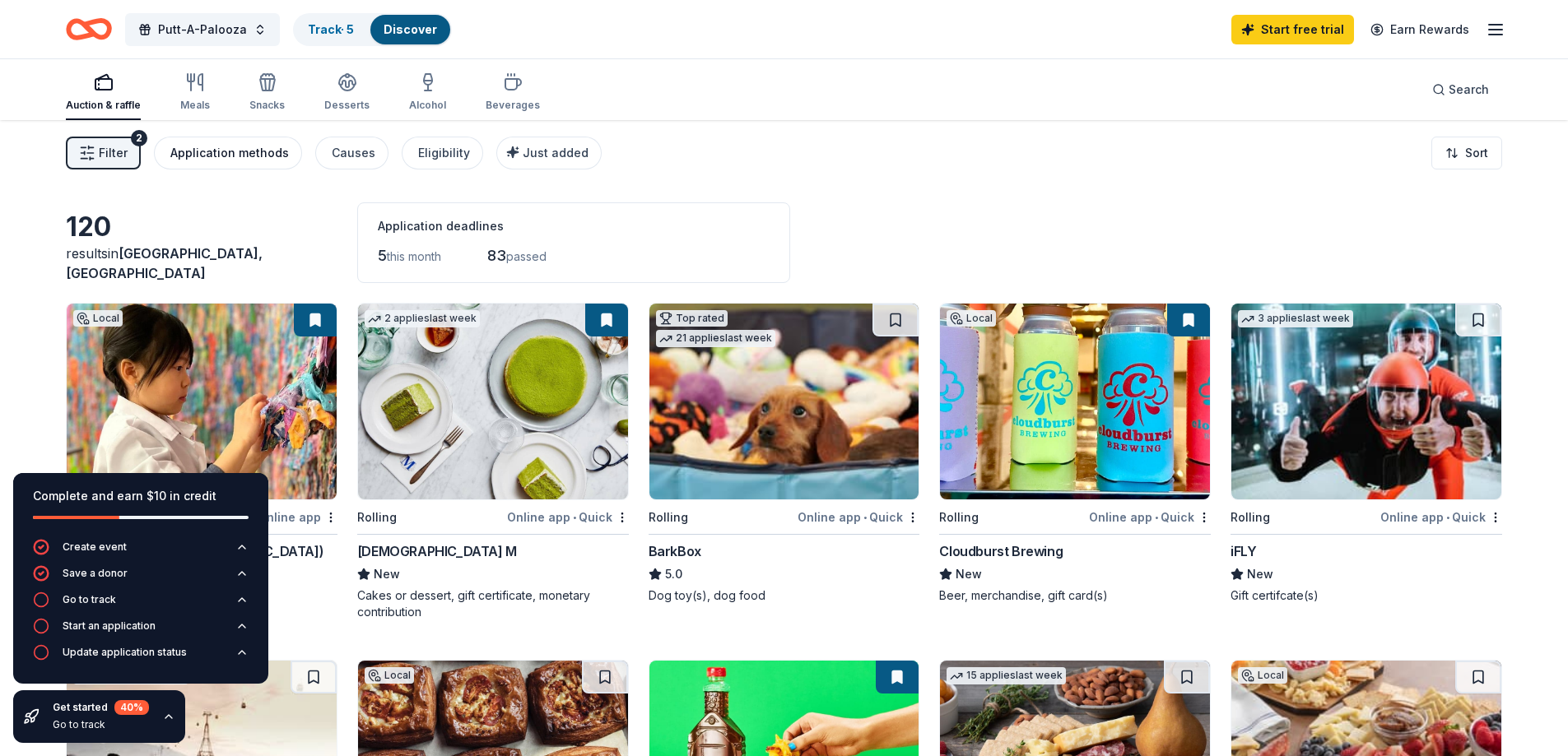
click at [217, 153] on div "Application methods" at bounding box center [230, 152] width 118 height 19
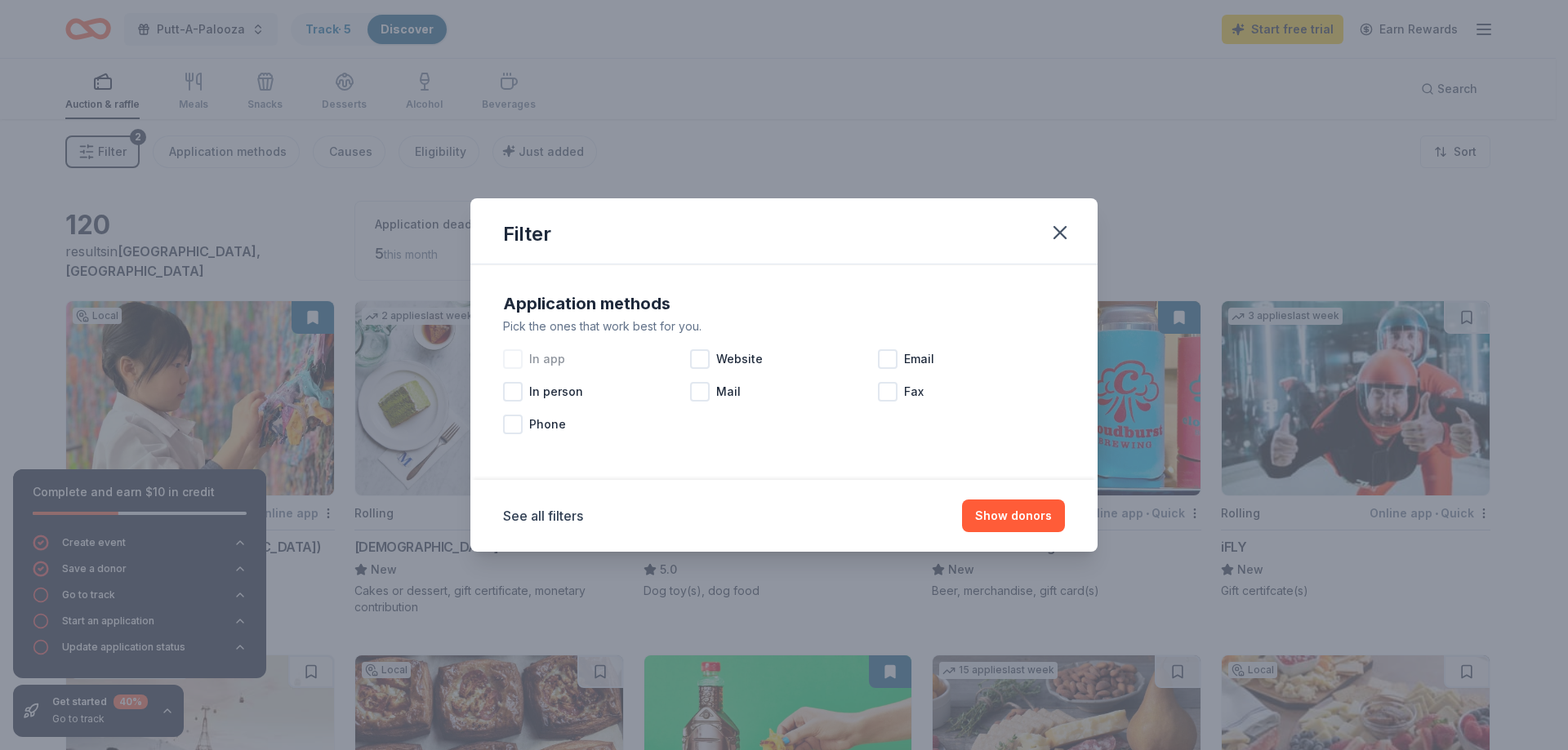
click at [516, 354] on div at bounding box center [512, 359] width 19 height 19
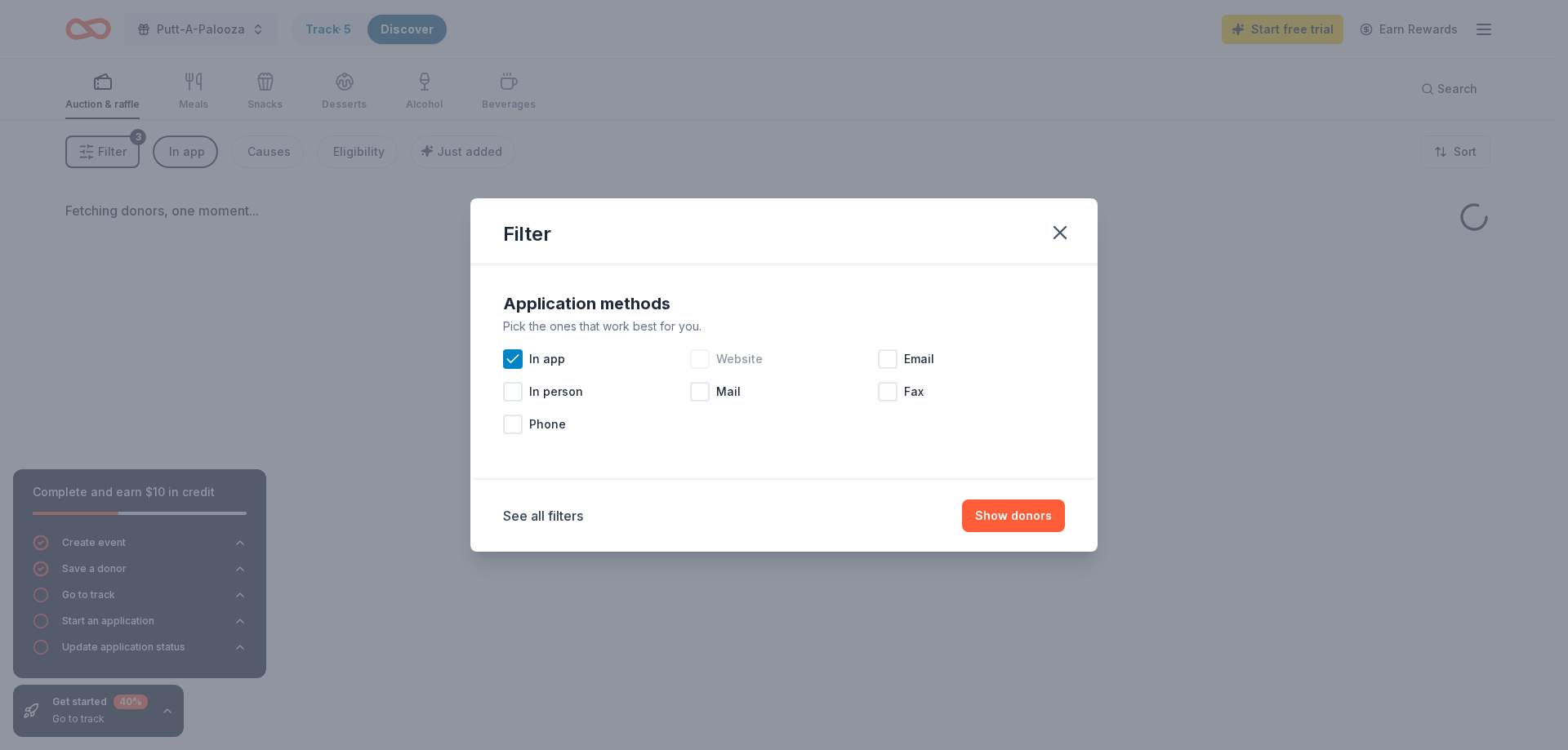
click at [706, 356] on div at bounding box center [699, 359] width 19 height 19
click at [891, 363] on div at bounding box center [887, 359] width 19 height 19
click at [513, 426] on div at bounding box center [512, 424] width 19 height 19
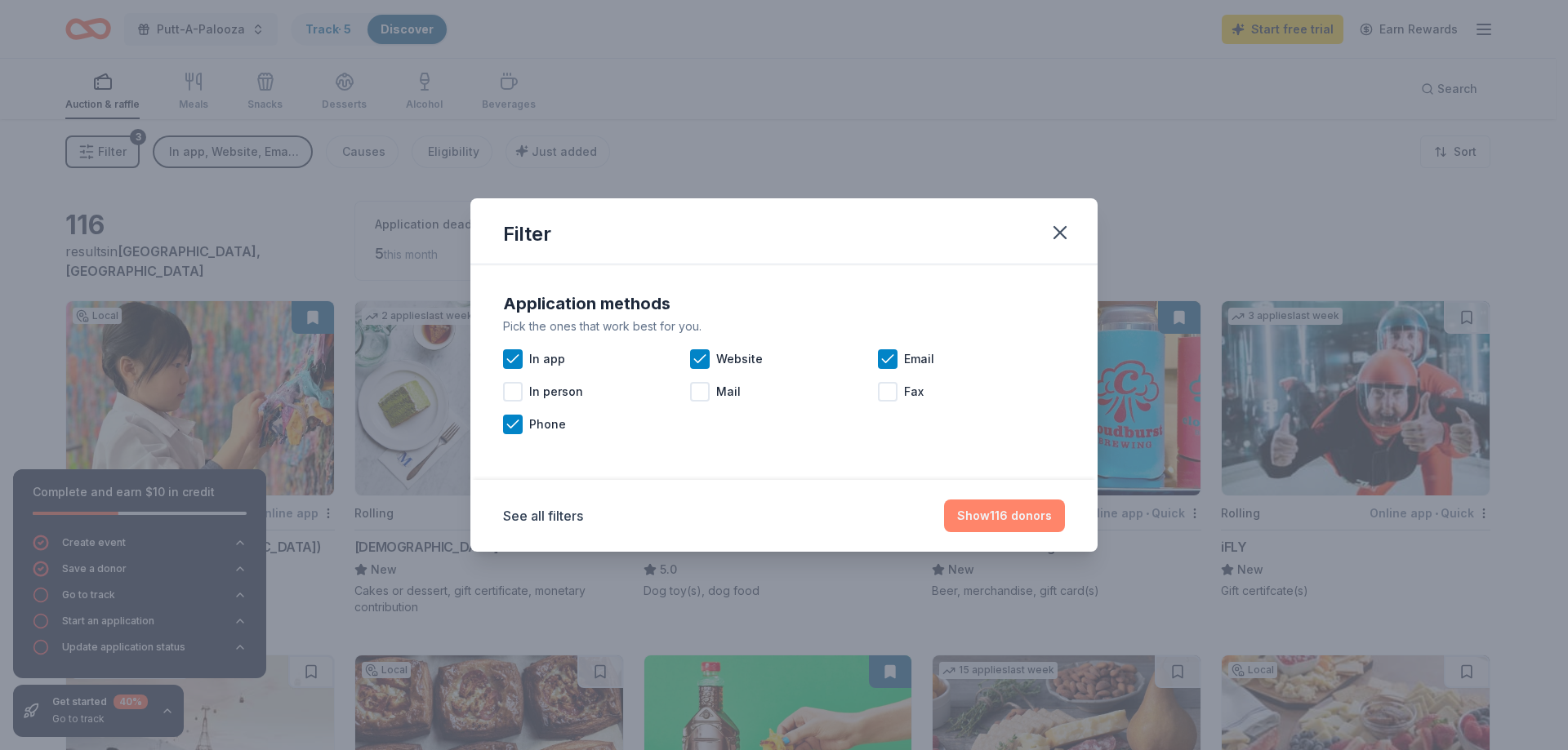
click at [1001, 514] on button "Show 116 donors" at bounding box center [1005, 515] width 121 height 33
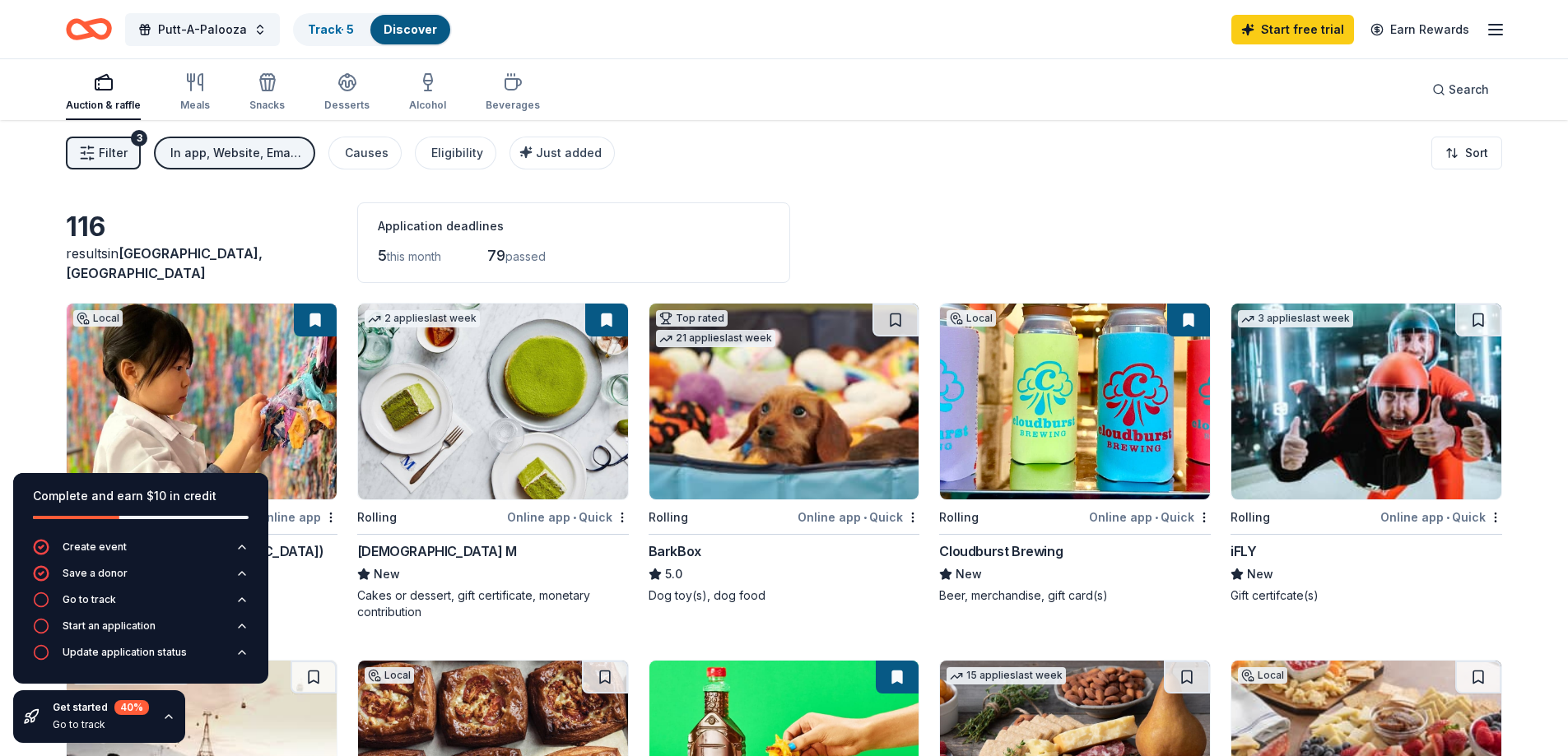
click at [869, 524] on div "Online app • Quick" at bounding box center [858, 517] width 122 height 20
click at [1142, 517] on div "Online app • Quick" at bounding box center [1150, 517] width 122 height 20
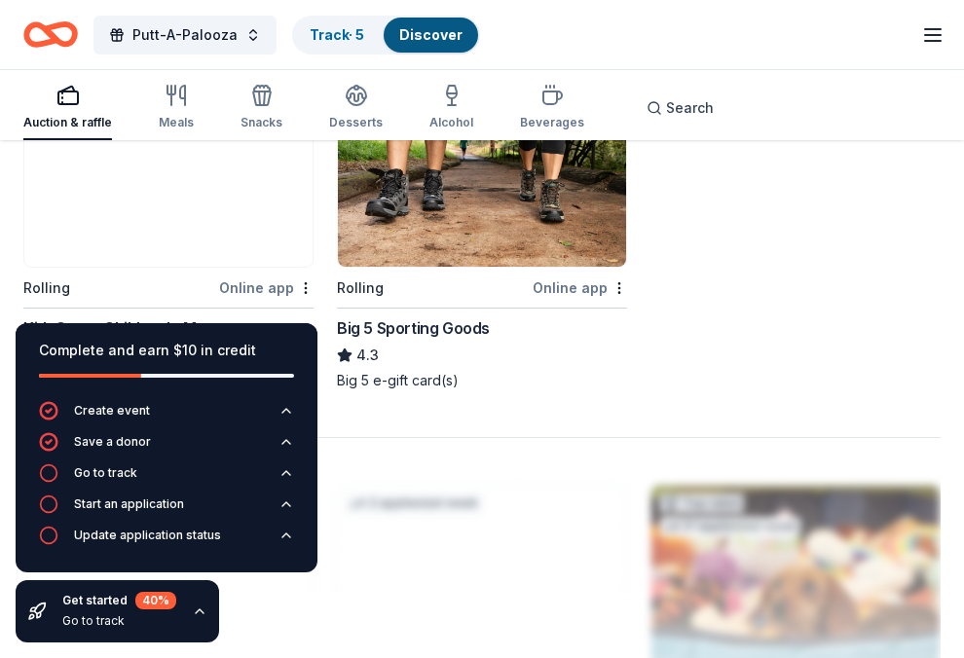
scroll to position [2464, 0]
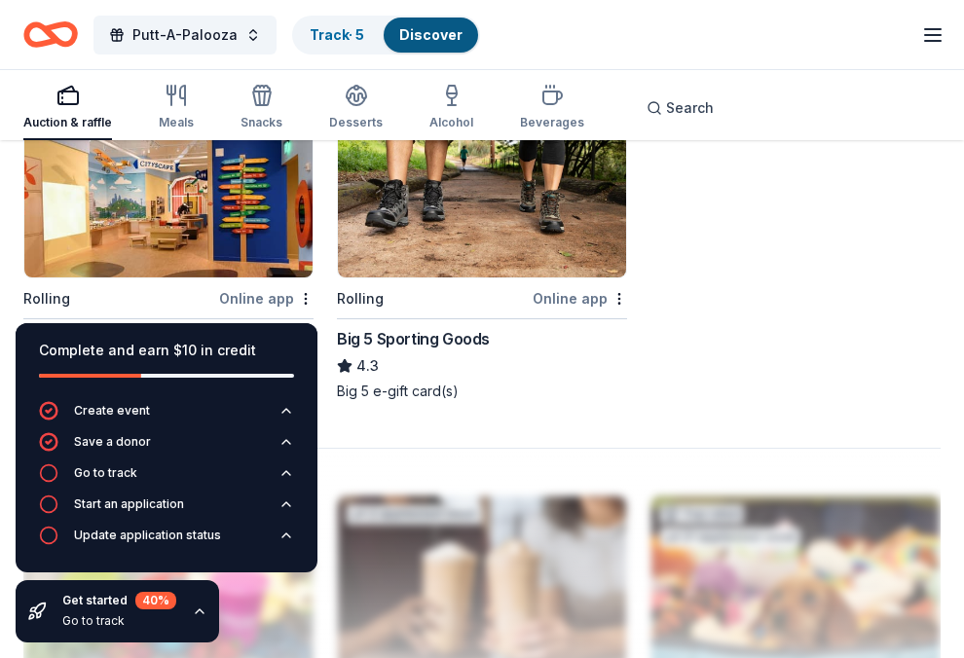
click at [517, 188] on img at bounding box center [482, 185] width 288 height 185
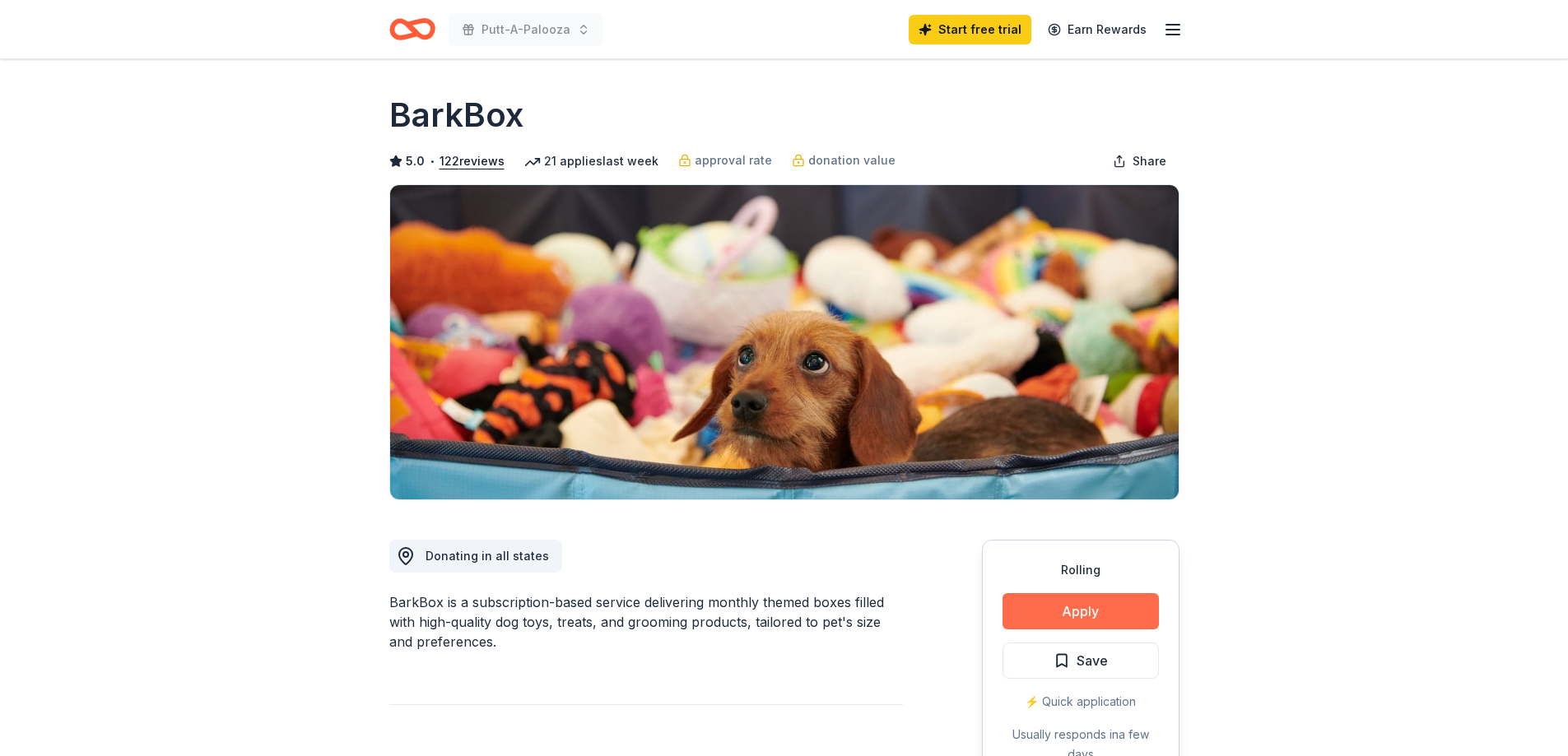
click at [1087, 610] on button "Apply" at bounding box center [1080, 611] width 156 height 36
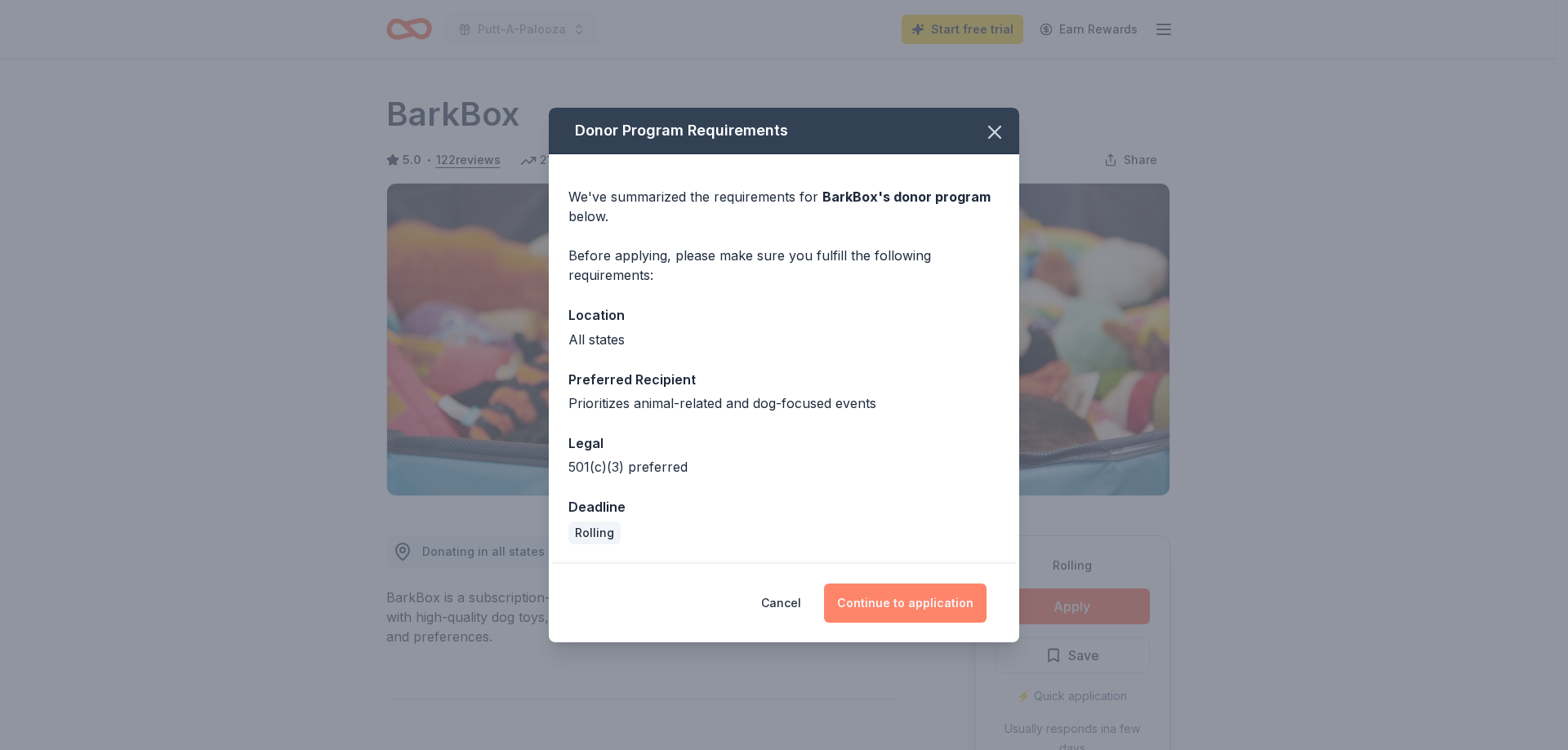
click at [880, 584] on button "Continue to application" at bounding box center [906, 603] width 163 height 39
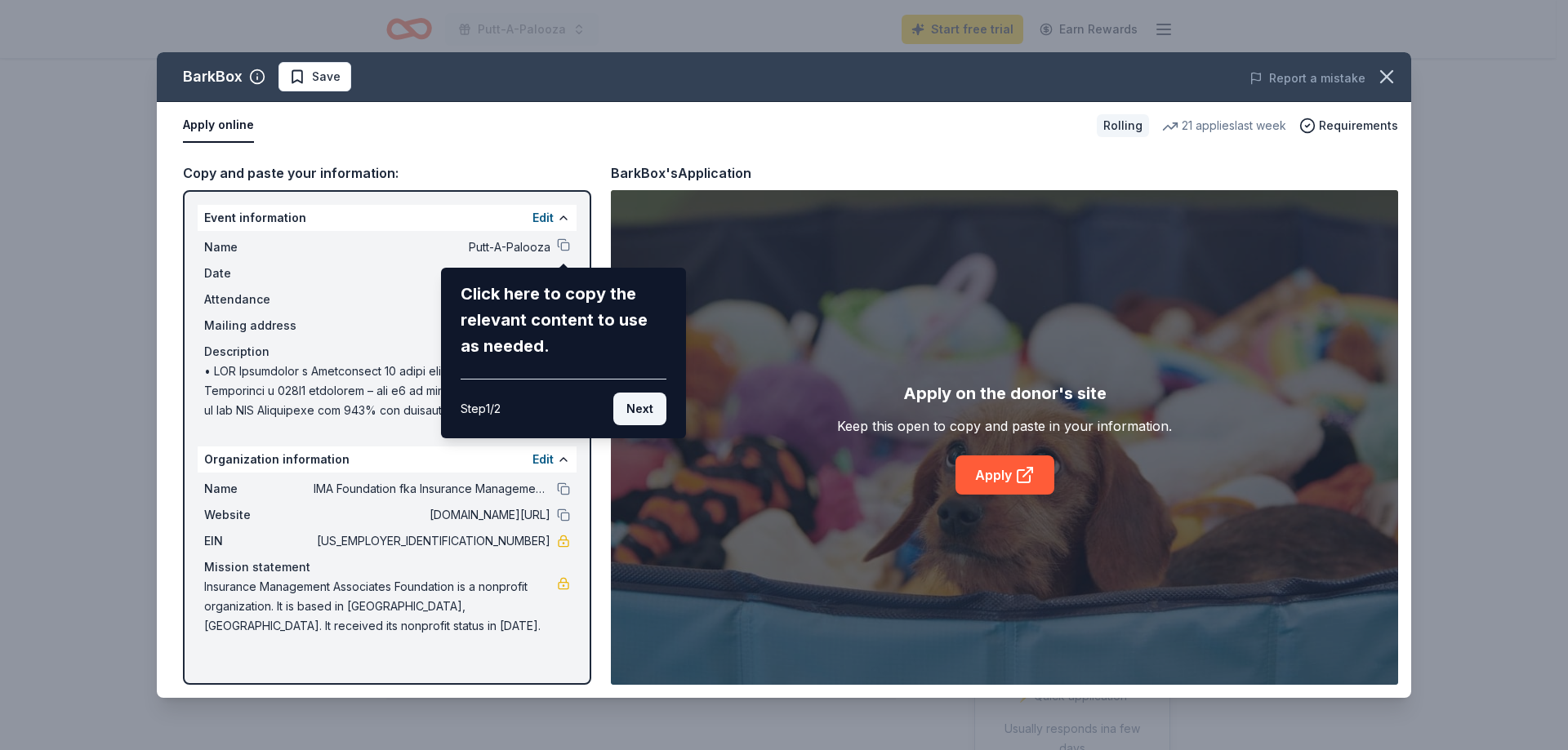
click at [640, 408] on button "Next" at bounding box center [640, 409] width 53 height 33
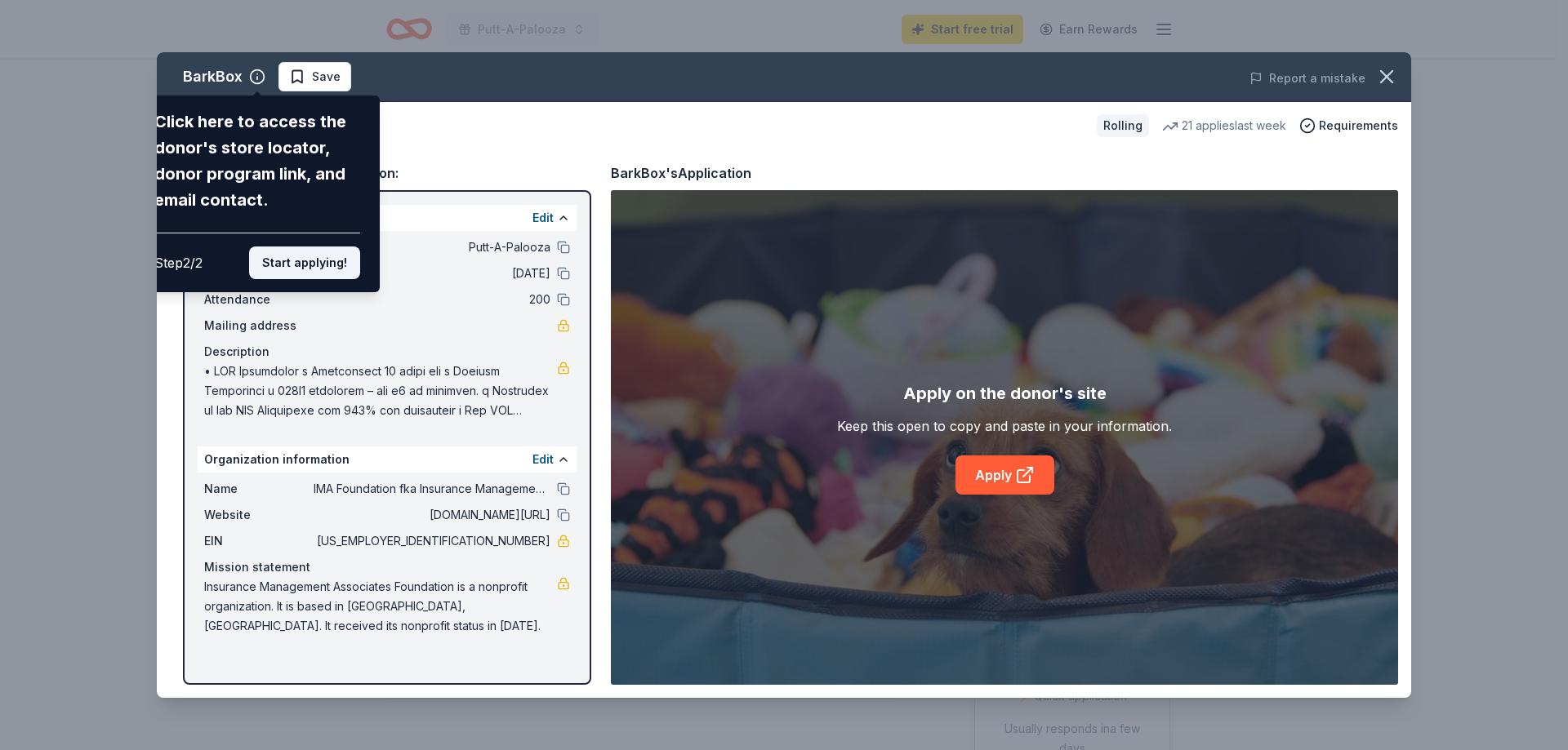
click at [296, 261] on button "Start applying!" at bounding box center [304, 262] width 111 height 33
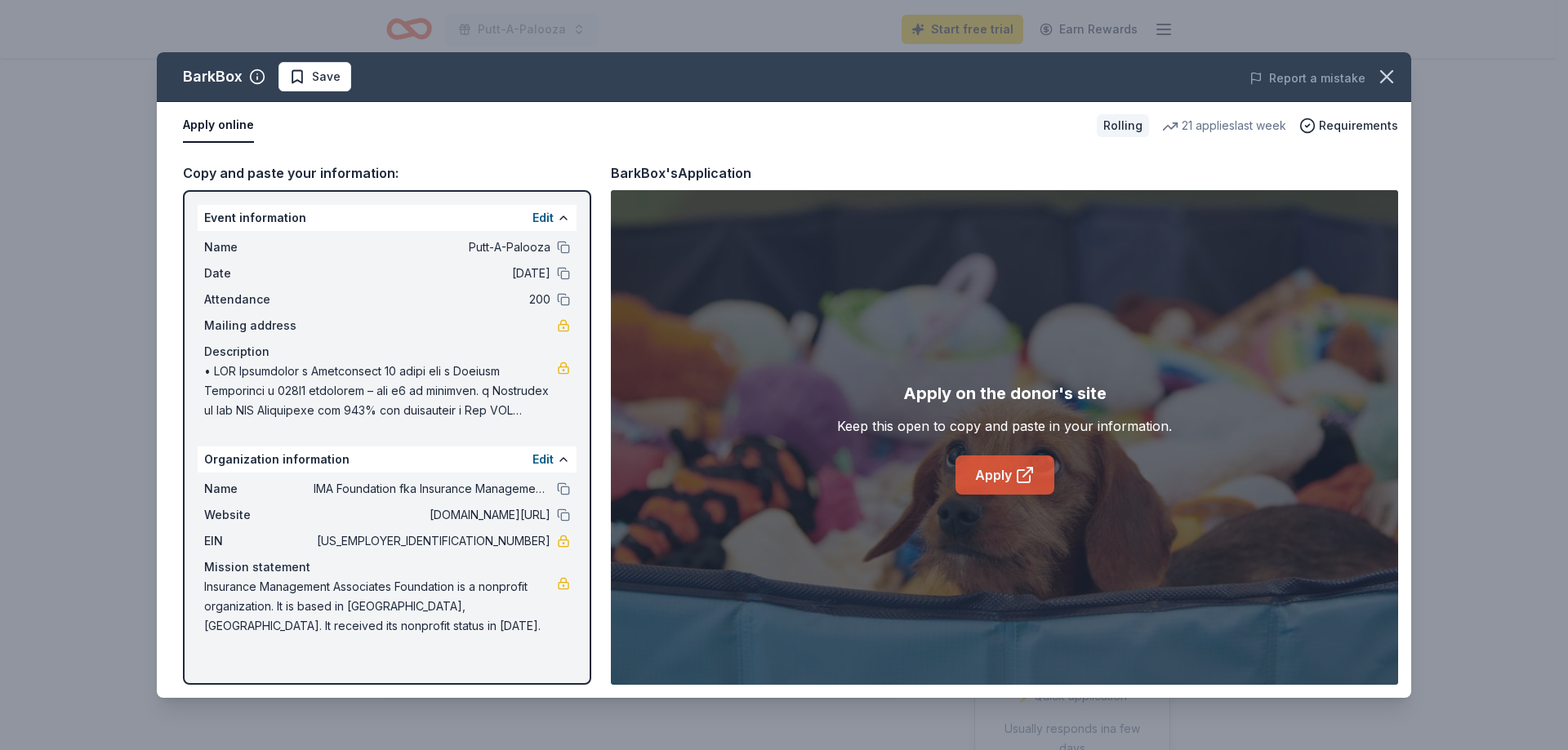
click at [1005, 472] on link "Apply" at bounding box center [1005, 475] width 99 height 39
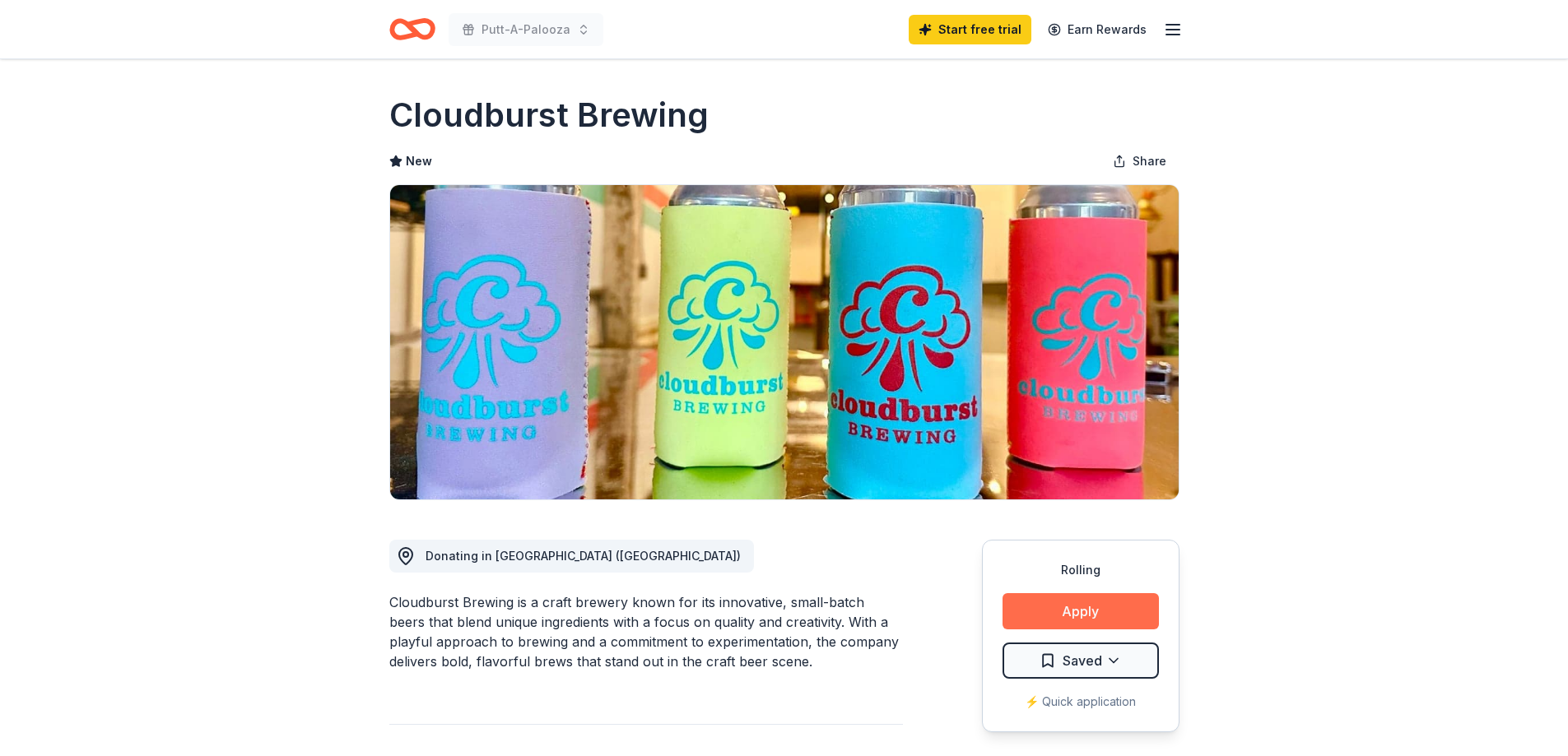
click at [1090, 599] on button "Apply" at bounding box center [1080, 611] width 156 height 36
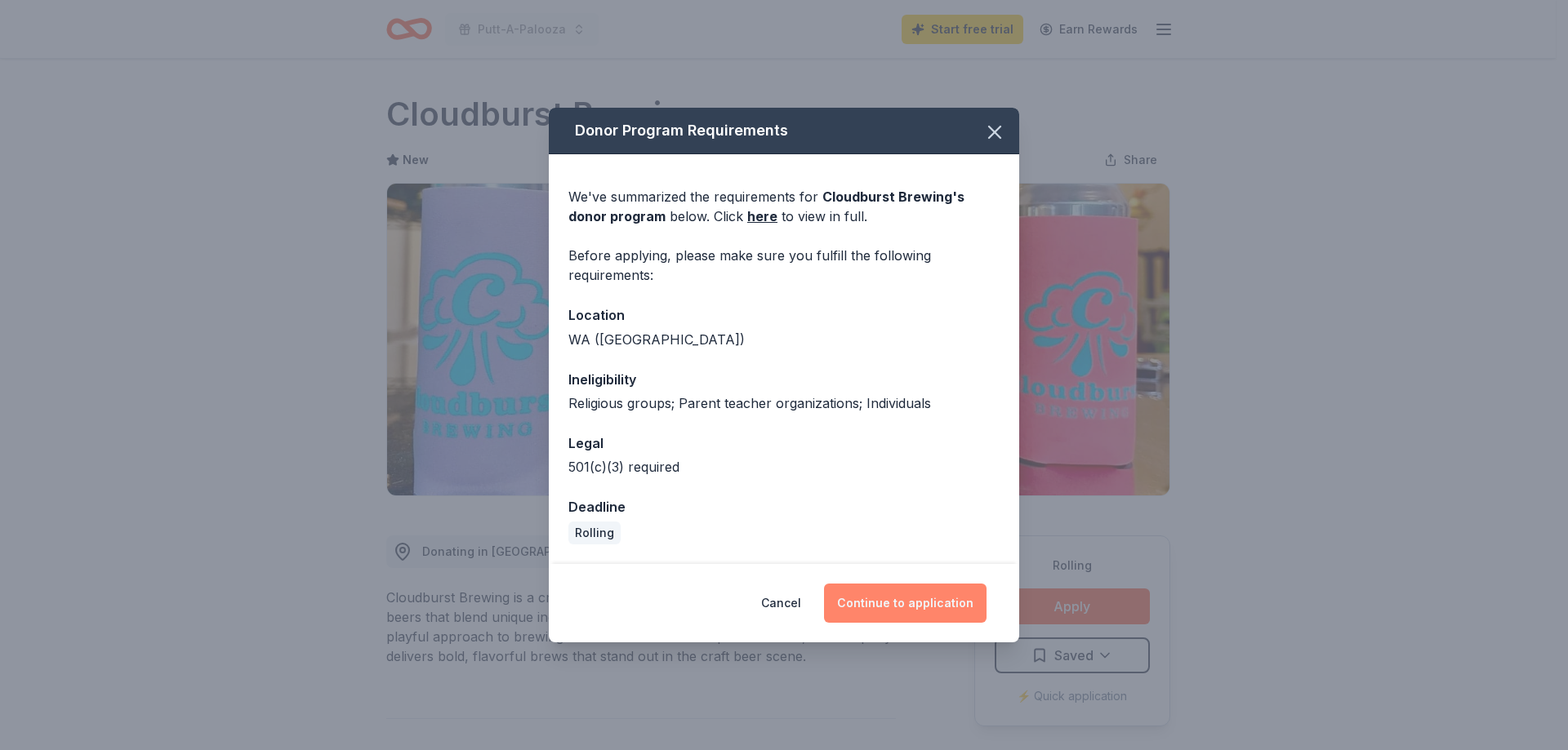
click at [912, 600] on button "Continue to application" at bounding box center [906, 603] width 163 height 39
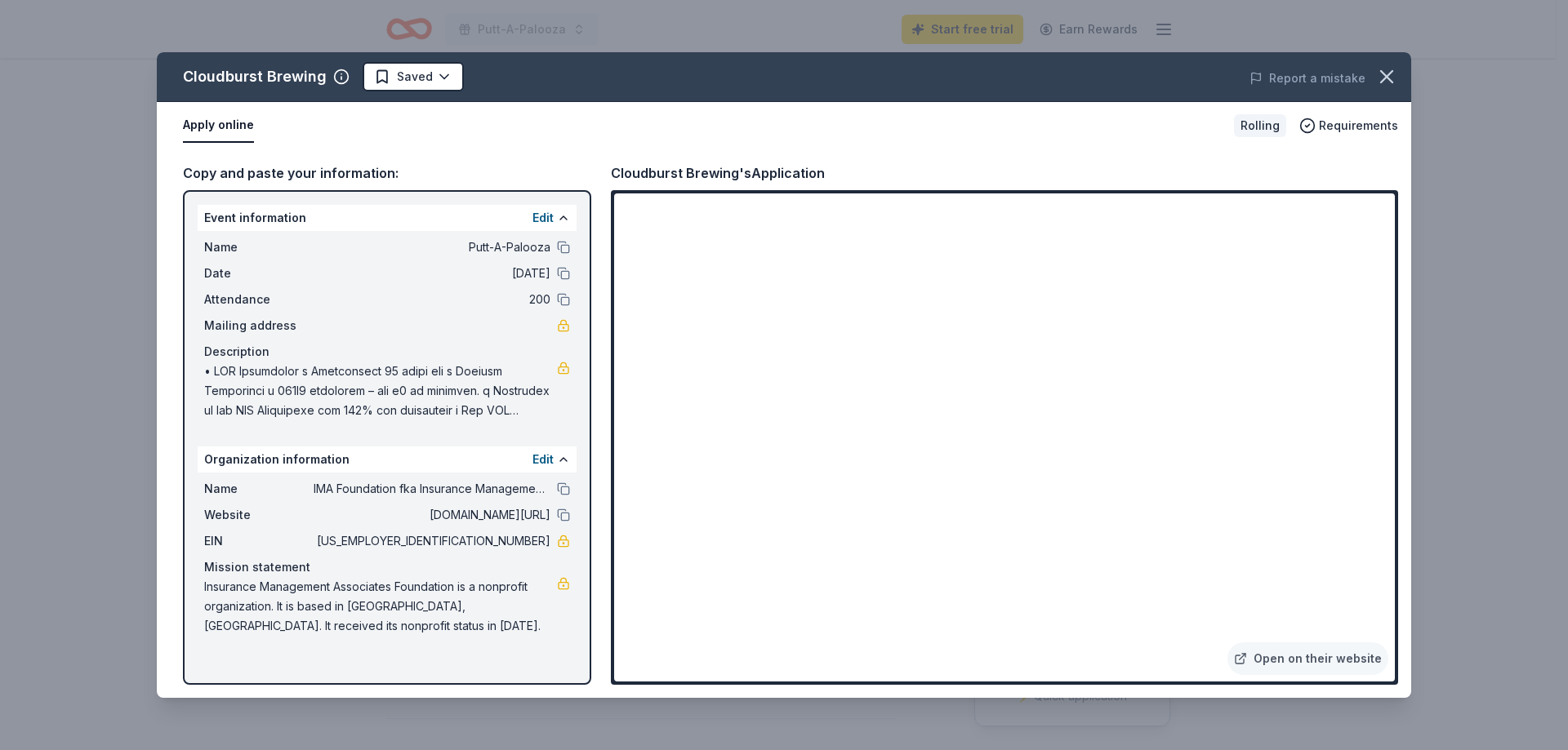
click at [247, 325] on span "Mailing address" at bounding box center [259, 325] width 110 height 19
click at [561, 515] on button at bounding box center [563, 515] width 13 height 13
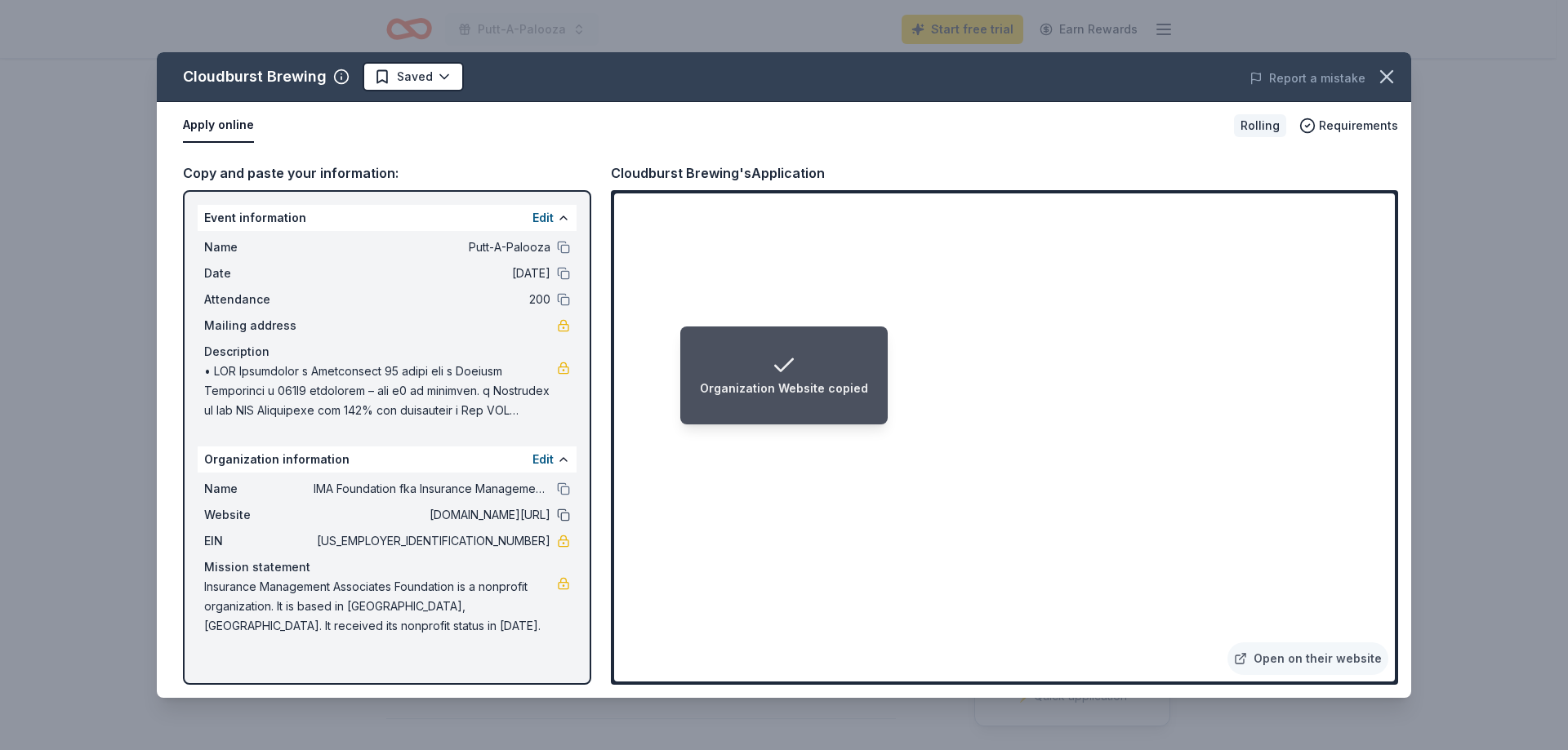
click at [568, 516] on button at bounding box center [563, 515] width 13 height 13
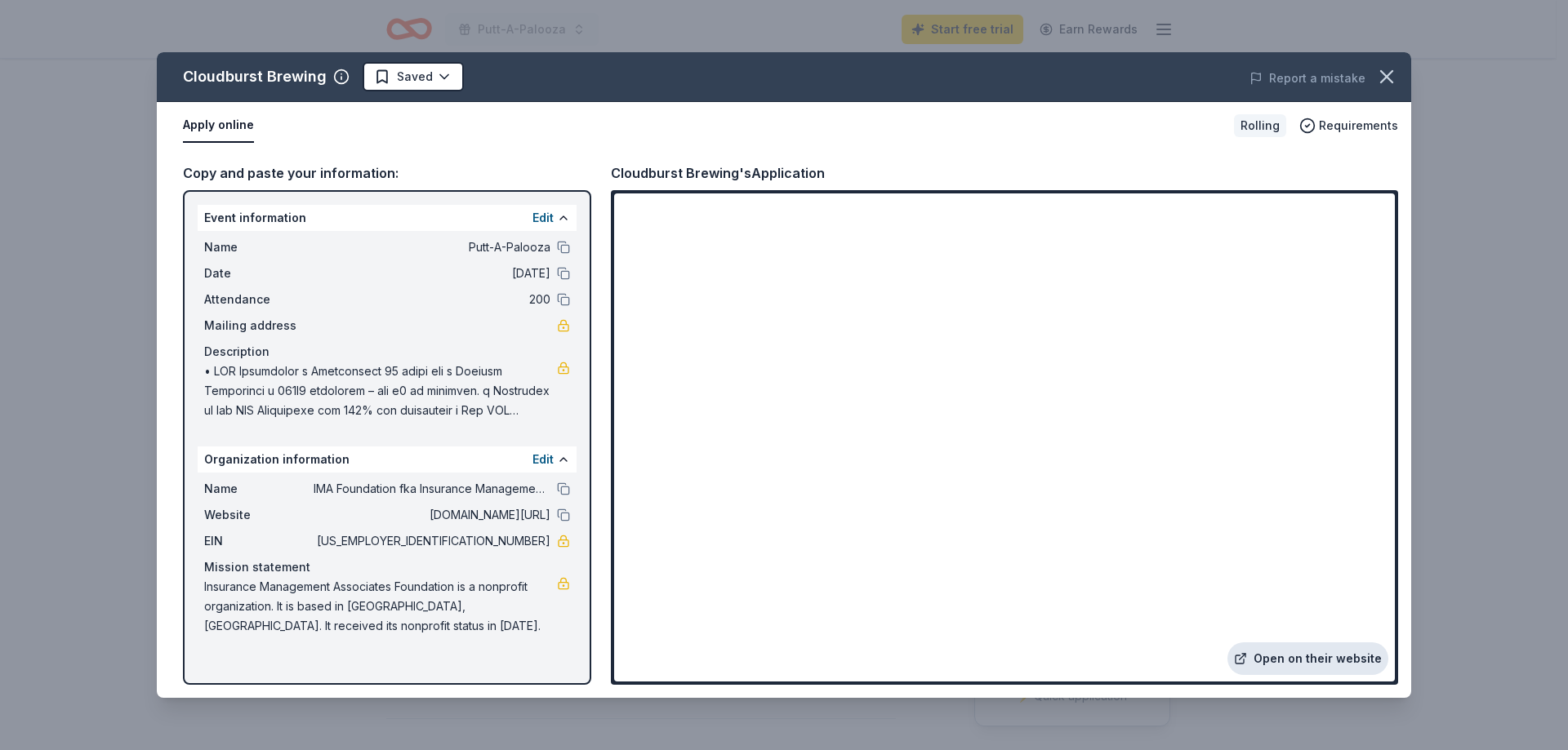
click at [1290, 655] on link "Open on their website" at bounding box center [1308, 659] width 161 height 33
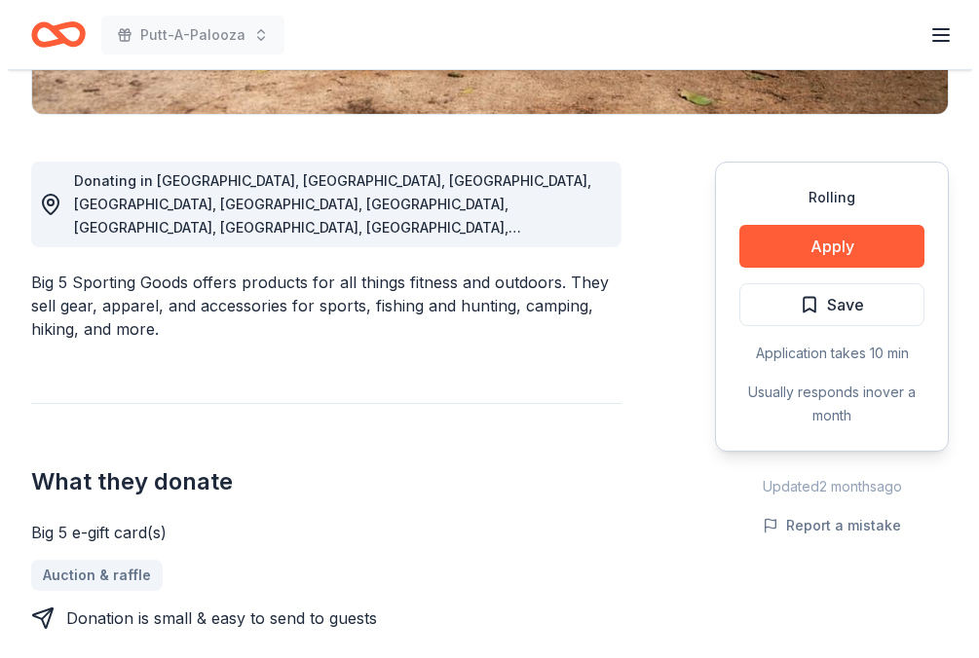
scroll to position [482, 0]
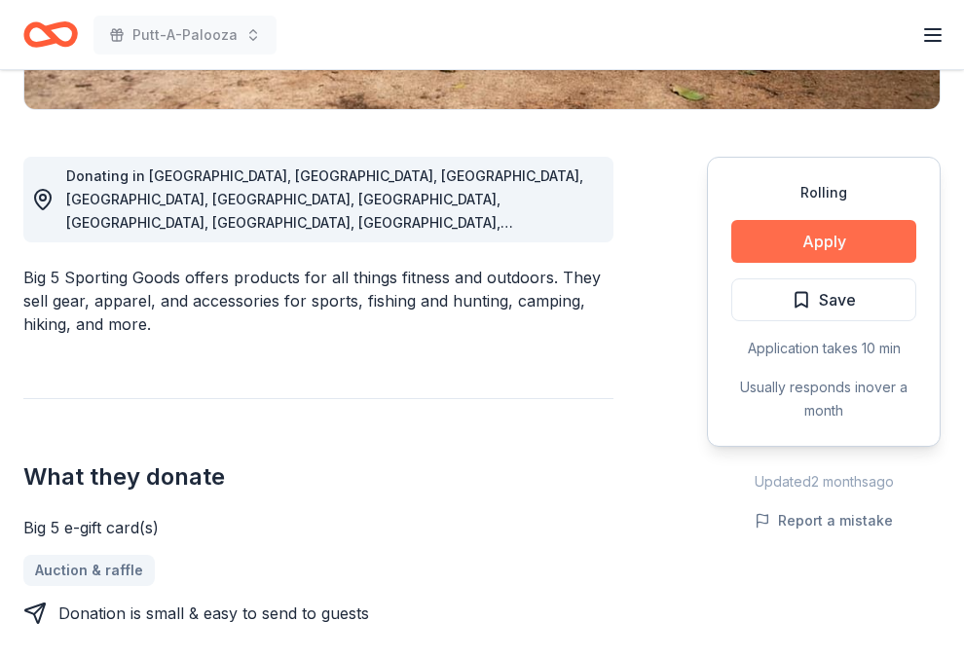
click at [862, 245] on button "Apply" at bounding box center [824, 241] width 185 height 43
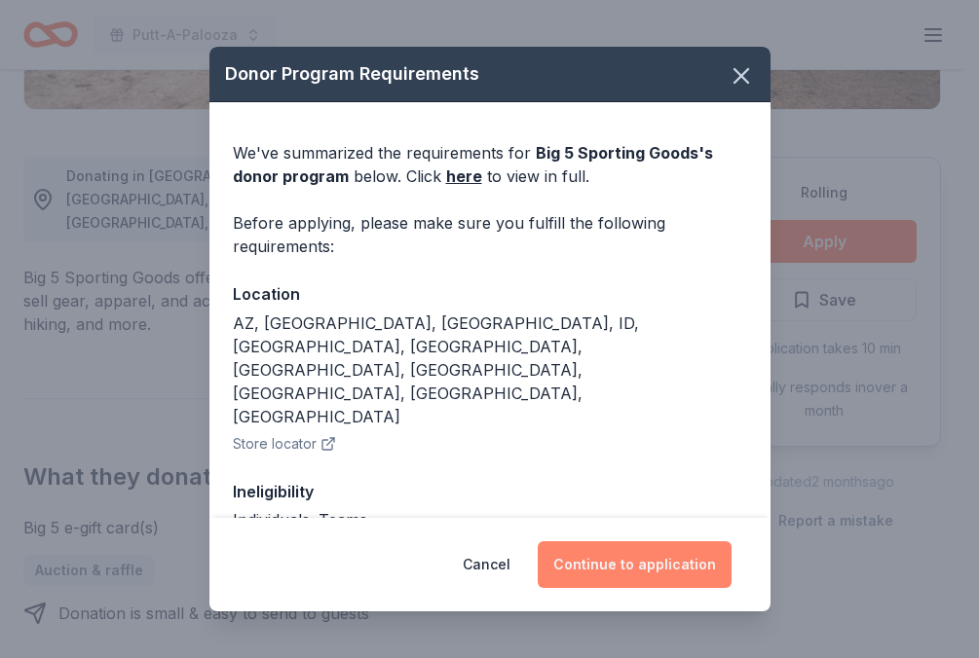
click at [632, 571] on button "Continue to application" at bounding box center [635, 565] width 194 height 47
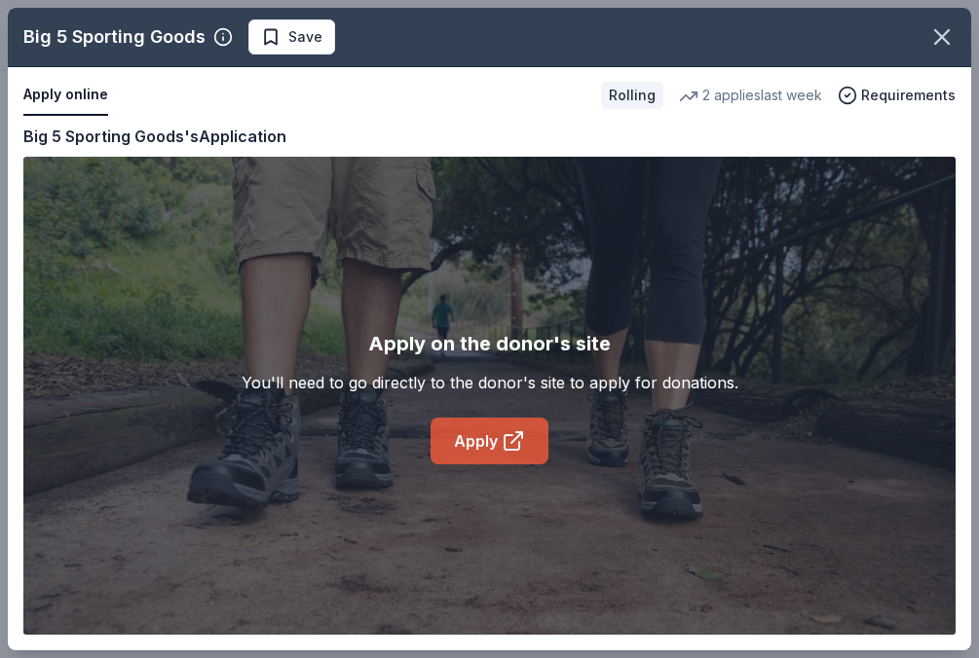
click at [467, 440] on link "Apply" at bounding box center [490, 441] width 118 height 47
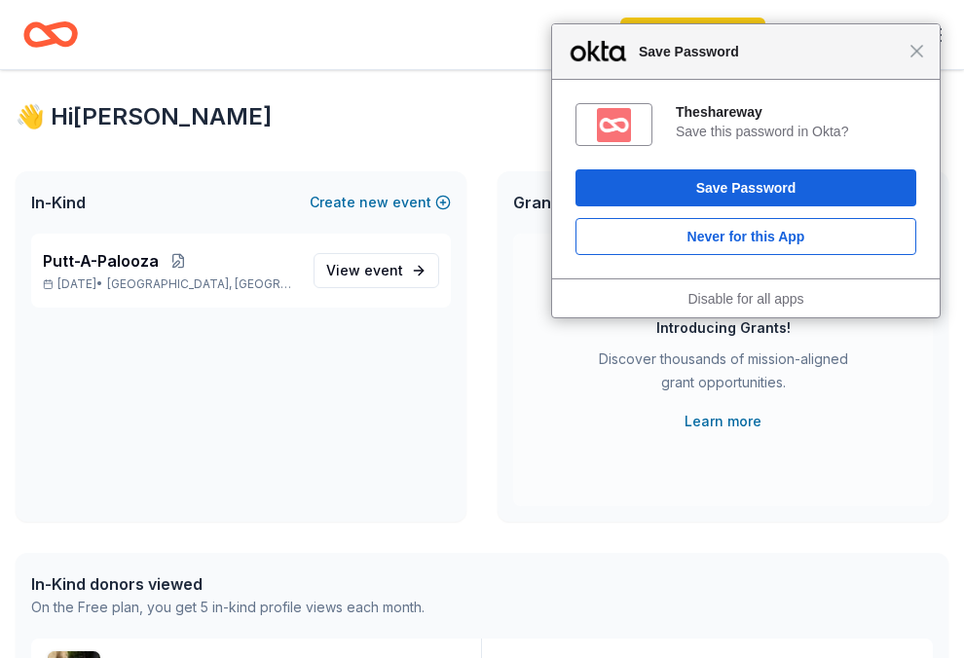
click at [921, 63] on div "Close Save Password" at bounding box center [746, 52] width 388 height 56
click at [918, 53] on span "Close" at bounding box center [917, 51] width 15 height 15
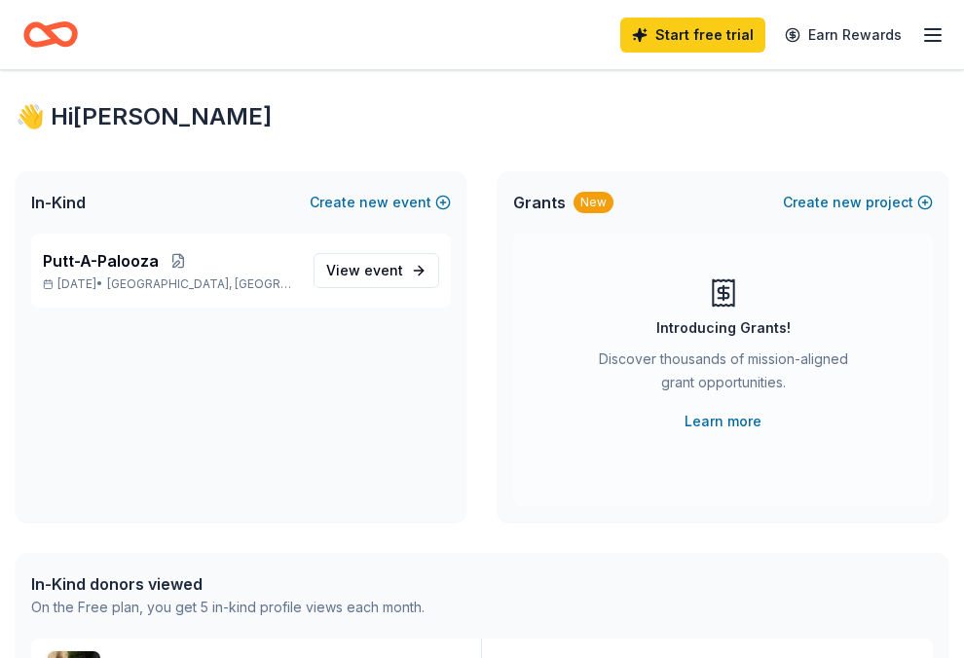
click at [939, 31] on icon "button" at bounding box center [932, 34] width 23 height 23
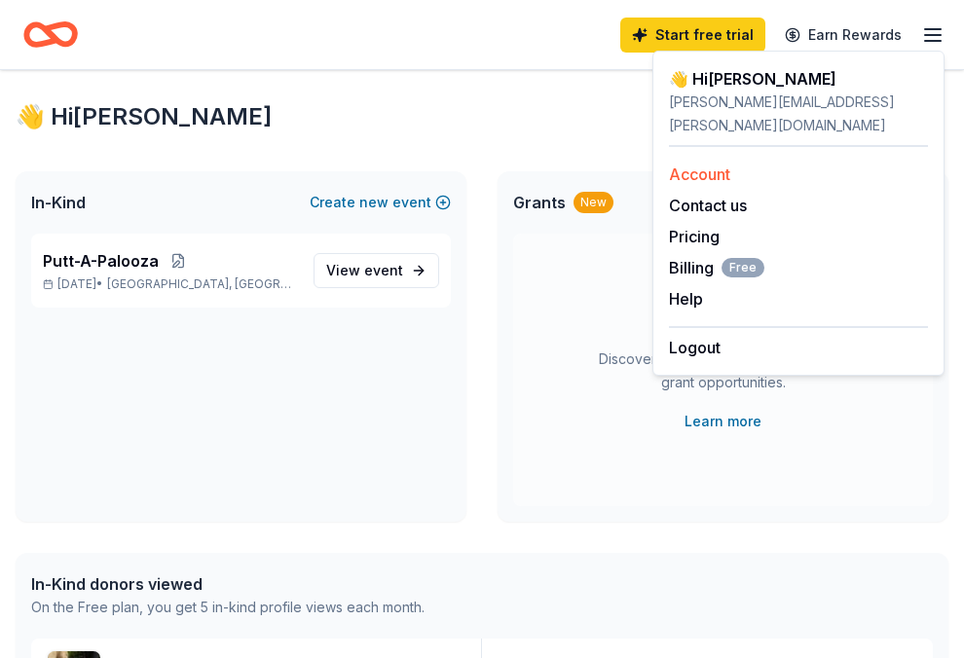
click at [704, 165] on link "Account" at bounding box center [699, 174] width 61 height 19
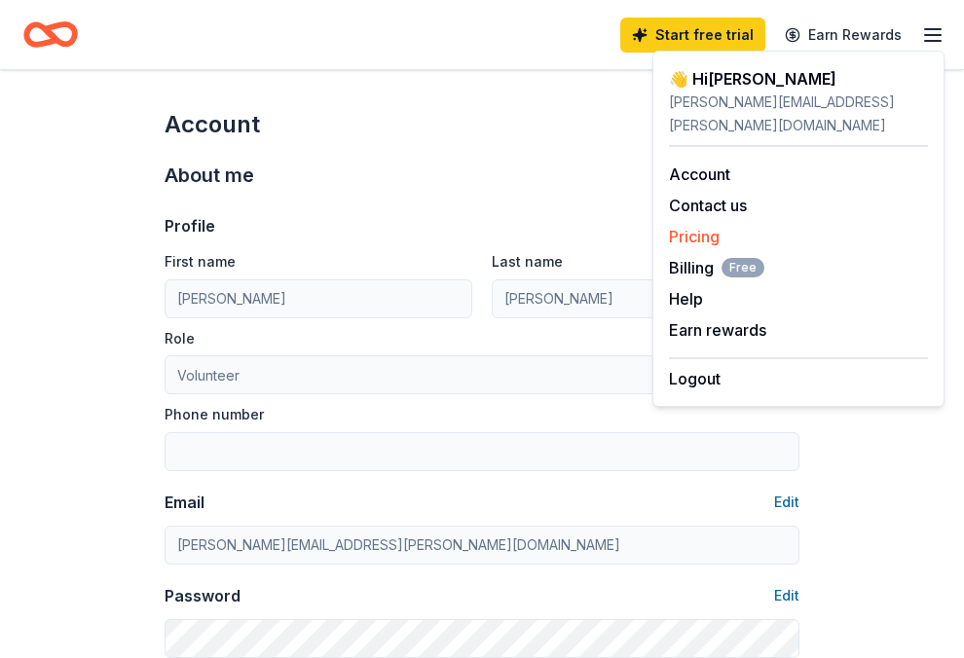
click at [702, 227] on link "Pricing" at bounding box center [694, 236] width 51 height 19
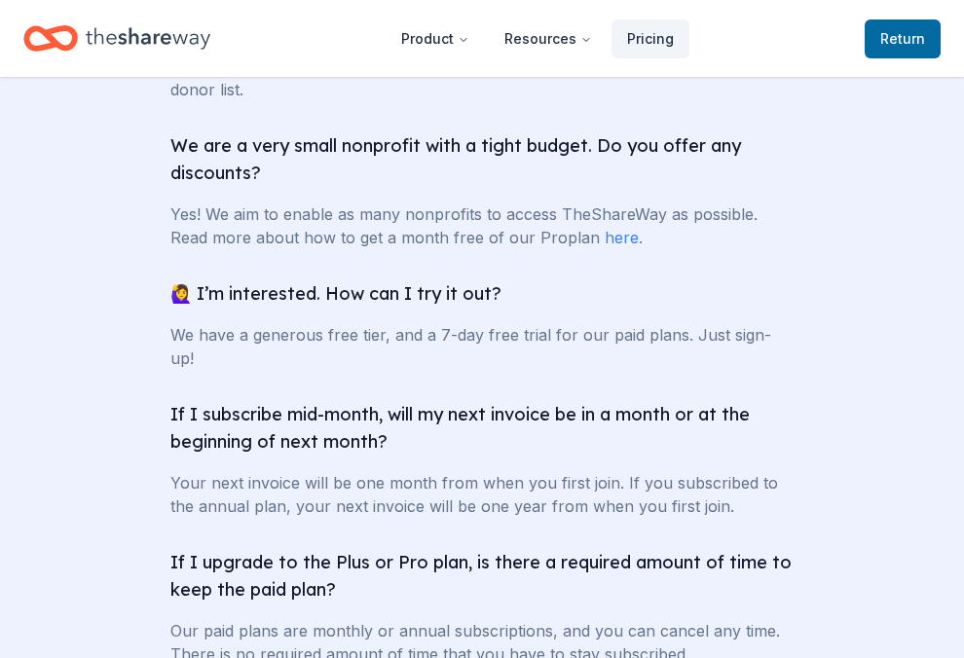
scroll to position [8138, 0]
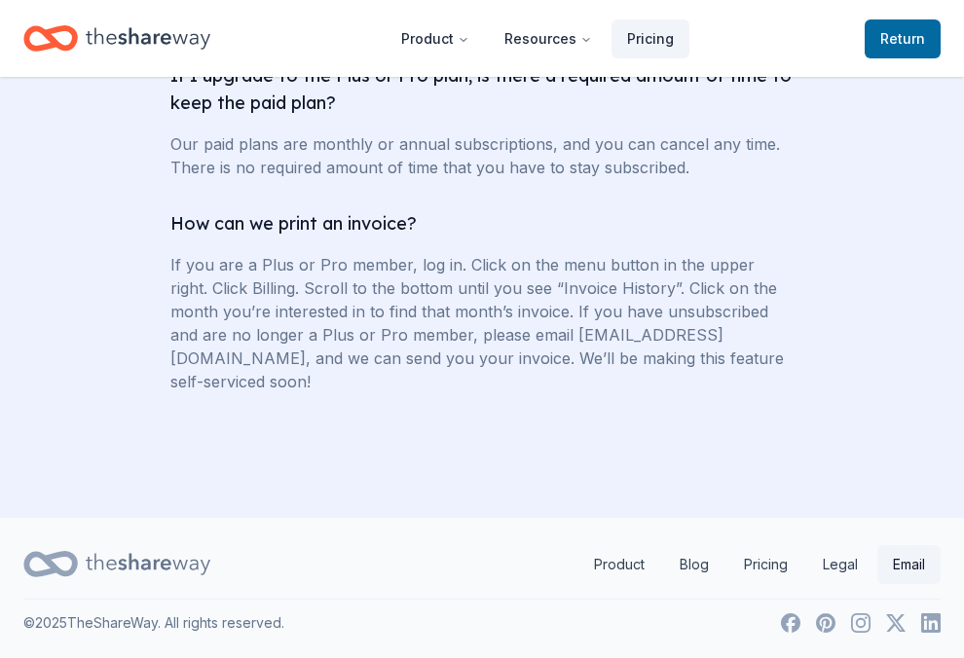
click at [910, 562] on link "Email" at bounding box center [909, 564] width 63 height 39
